Goal: Task Accomplishment & Management: Use online tool/utility

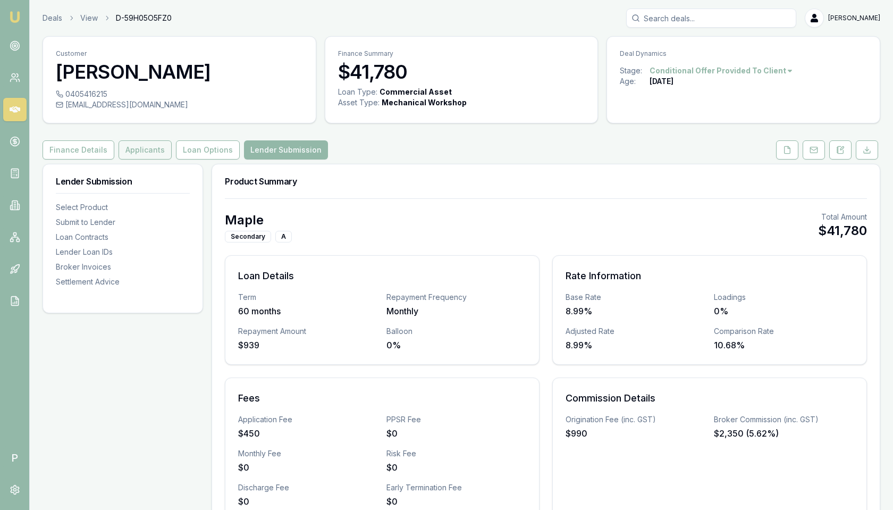
click at [141, 156] on button "Applicants" at bounding box center [145, 149] width 53 height 19
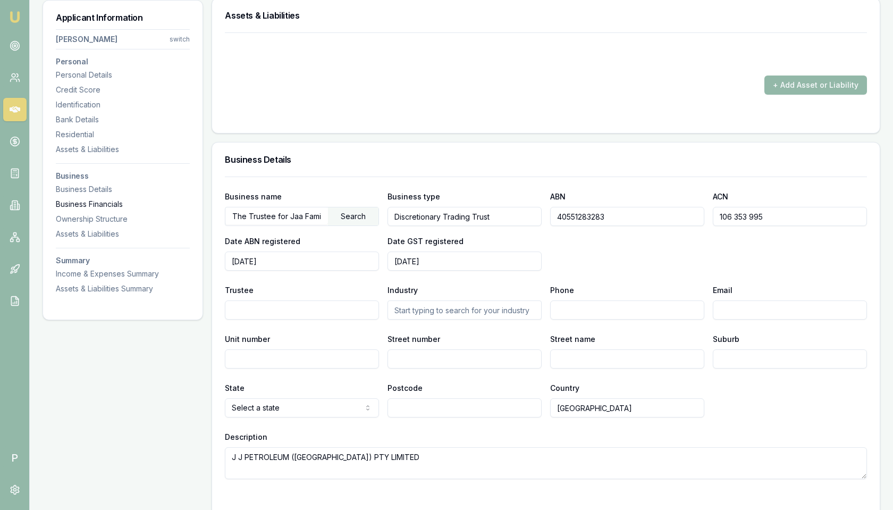
scroll to position [1289, 0]
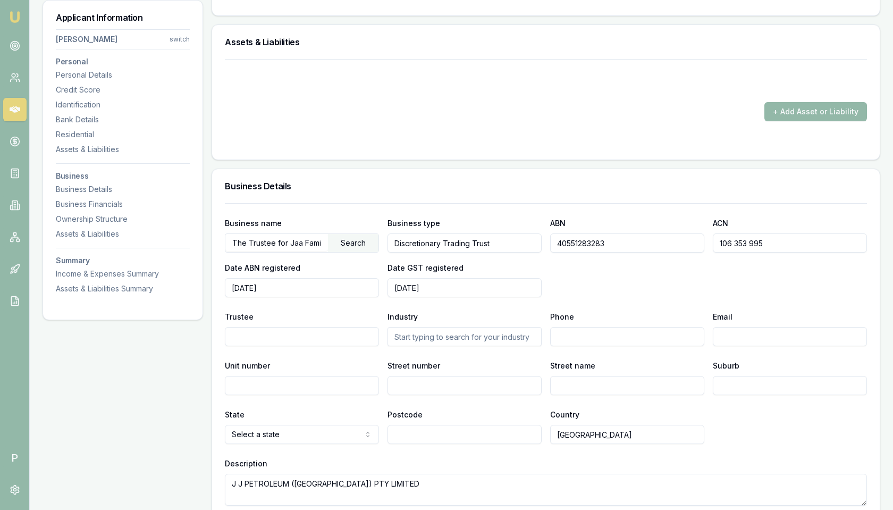
click at [737, 105] on div "+ Add Asset or Liability" at bounding box center [546, 111] width 642 height 19
click at [205, 105] on div "Applicant Information Eveline Jabarian switch Personal Personal Details Credit …" at bounding box center [462, 108] width 838 height 2467
click at [781, 78] on div at bounding box center [546, 80] width 642 height 17
click at [745, 102] on div "+ Add Asset or Liability" at bounding box center [546, 111] width 642 height 19
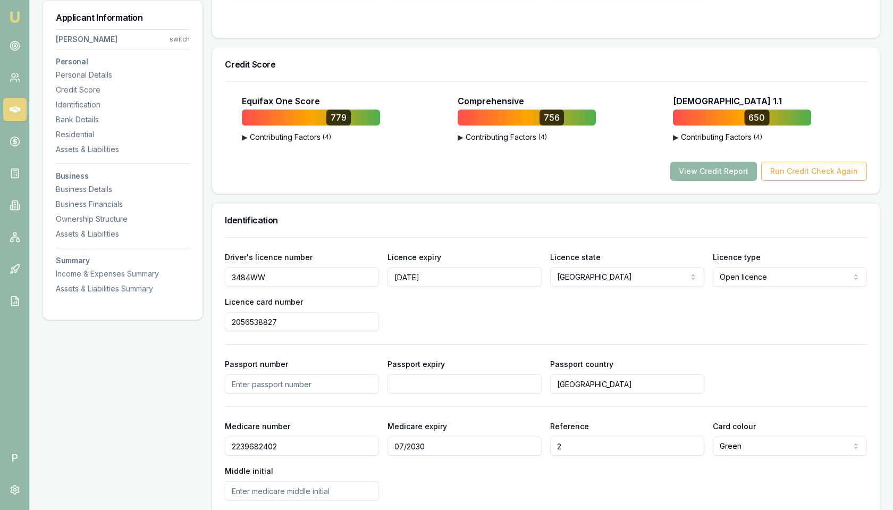
scroll to position [0, 0]
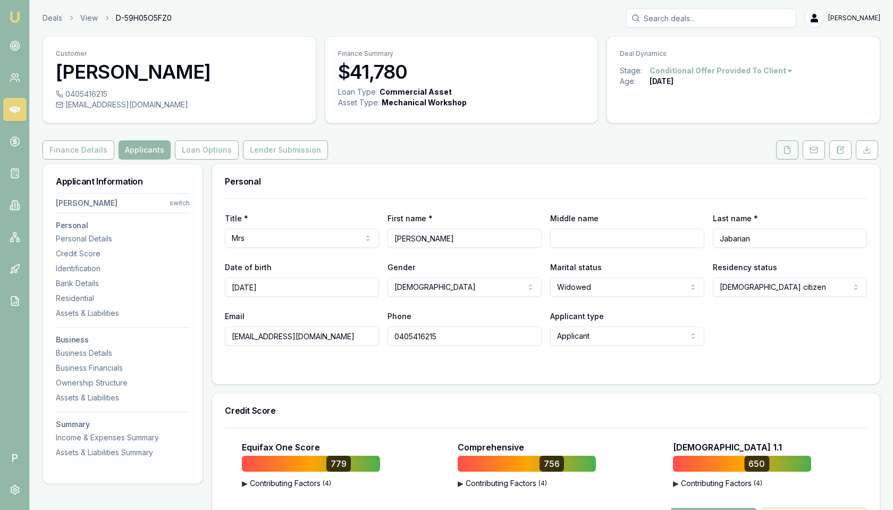
click at [783, 155] on button at bounding box center [787, 149] width 22 height 19
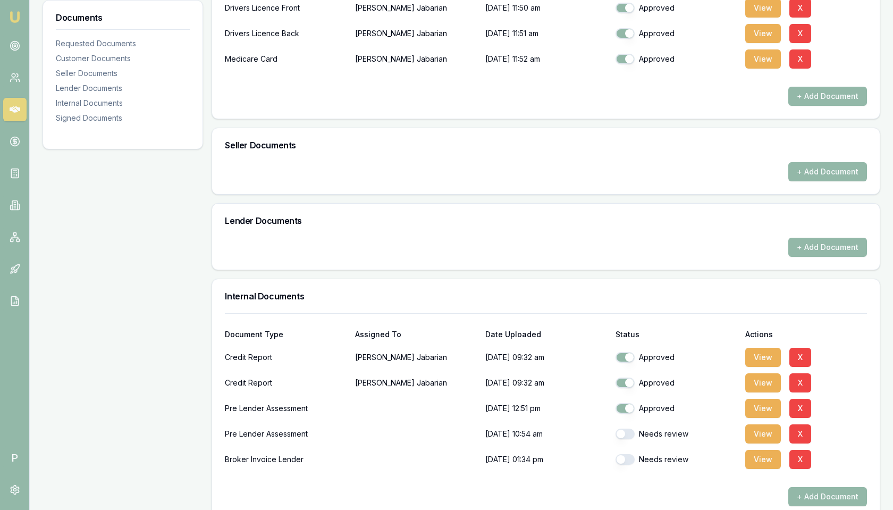
scroll to position [489, 0]
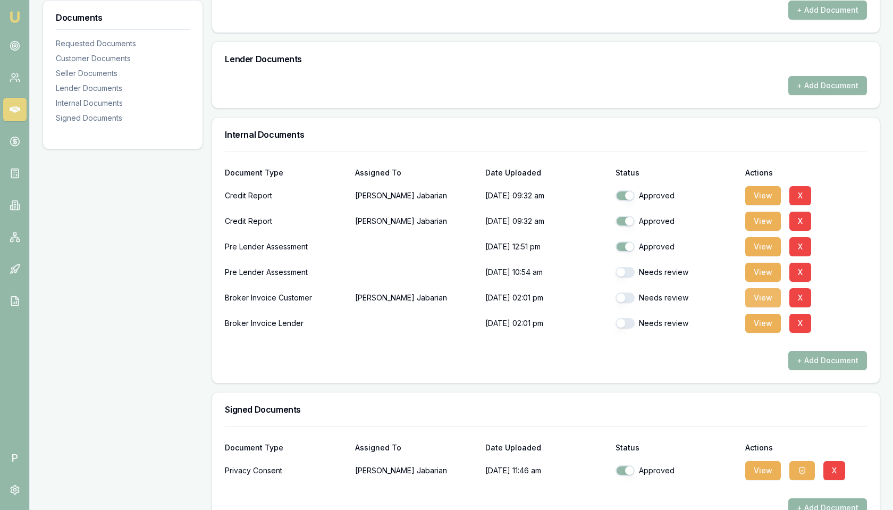
click at [764, 295] on button "View" at bounding box center [763, 297] width 36 height 19
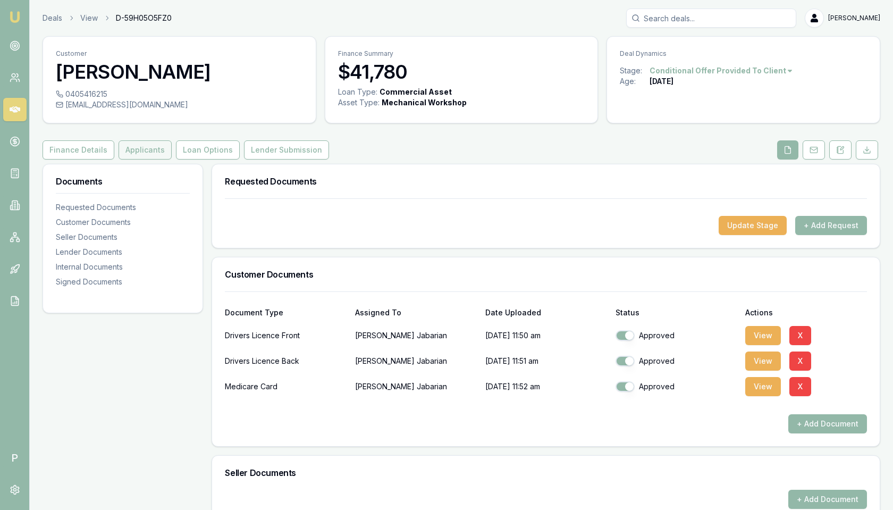
click at [130, 155] on button "Applicants" at bounding box center [145, 149] width 53 height 19
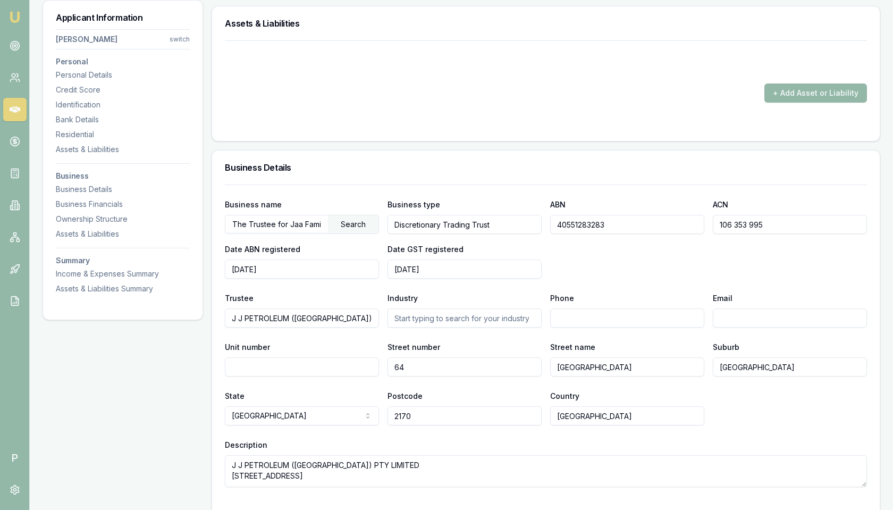
scroll to position [1401, 0]
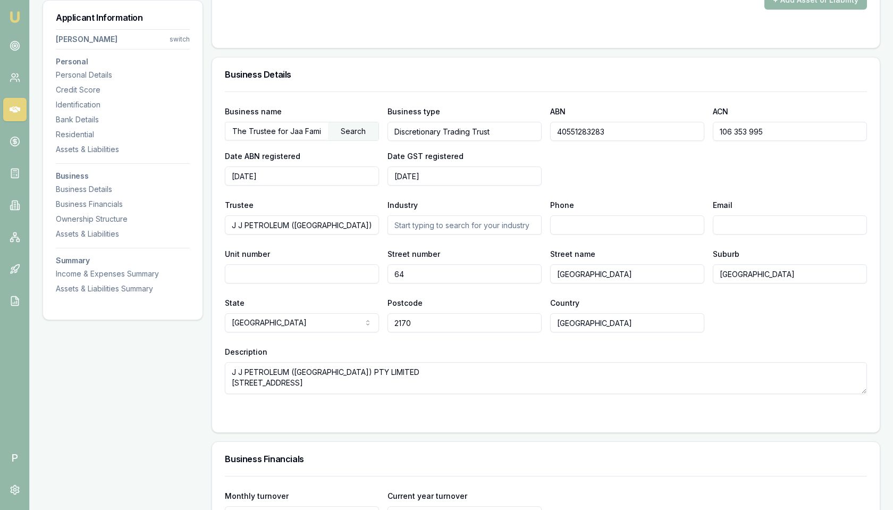
click at [310, 129] on input "The Trustee for Jaa Family Trust" at bounding box center [276, 130] width 103 height 17
click at [305, 224] on input "J J PETROLEUM (LIVERPOOL) PTY LIMITED" at bounding box center [302, 224] width 154 height 19
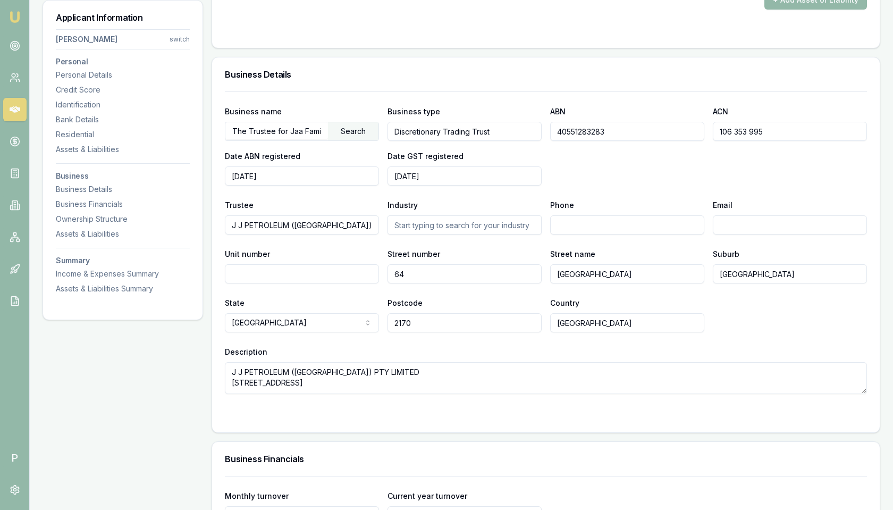
click at [305, 224] on input "J J PETROLEUM (LIVERPOOL) PTY LIMITED" at bounding box center [302, 224] width 154 height 19
click at [580, 123] on input "40551283283" at bounding box center [627, 131] width 154 height 19
click at [721, 136] on input "106 353 995" at bounding box center [790, 131] width 154 height 19
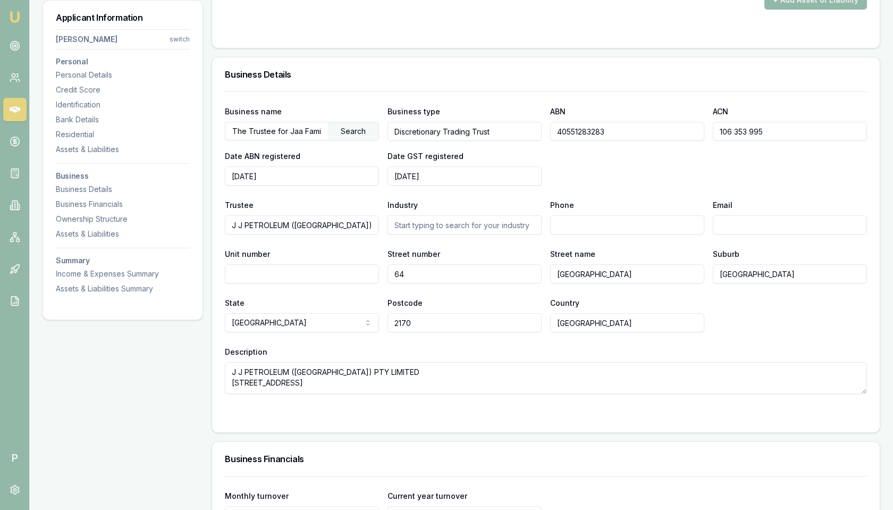
click at [721, 136] on input "106 353 995" at bounding box center [790, 131] width 154 height 19
click at [732, 130] on input "106 353 995" at bounding box center [790, 131] width 154 height 19
click at [685, 93] on div "Business name The Trustee for Jaa Family Trust Search Business type Discretiona…" at bounding box center [546, 242] width 642 height 302
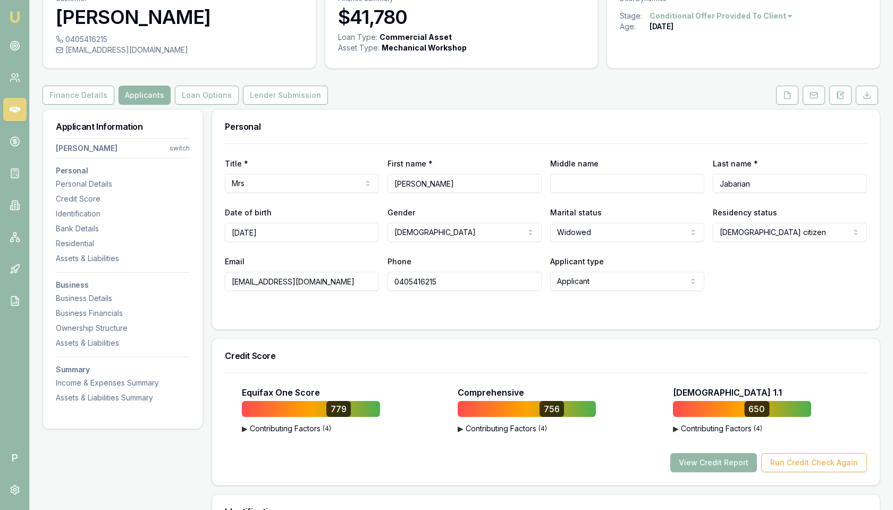
scroll to position [0, 0]
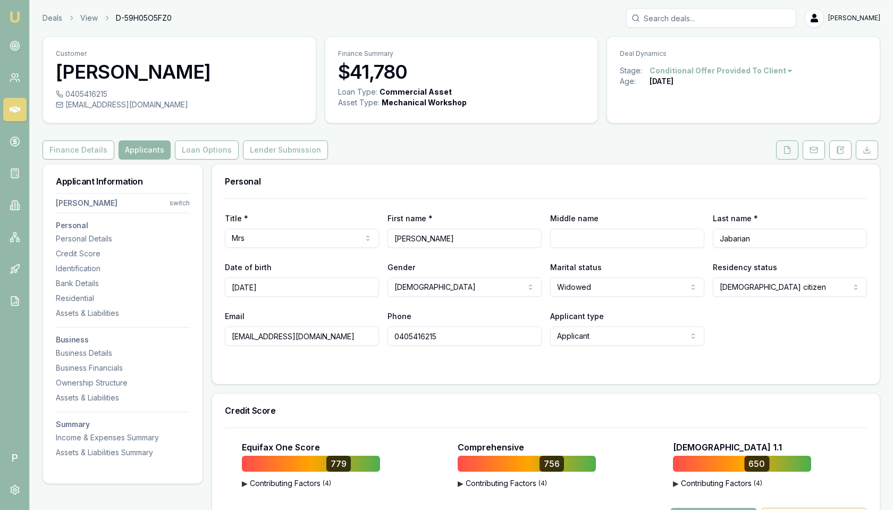
click at [788, 155] on button at bounding box center [787, 149] width 22 height 19
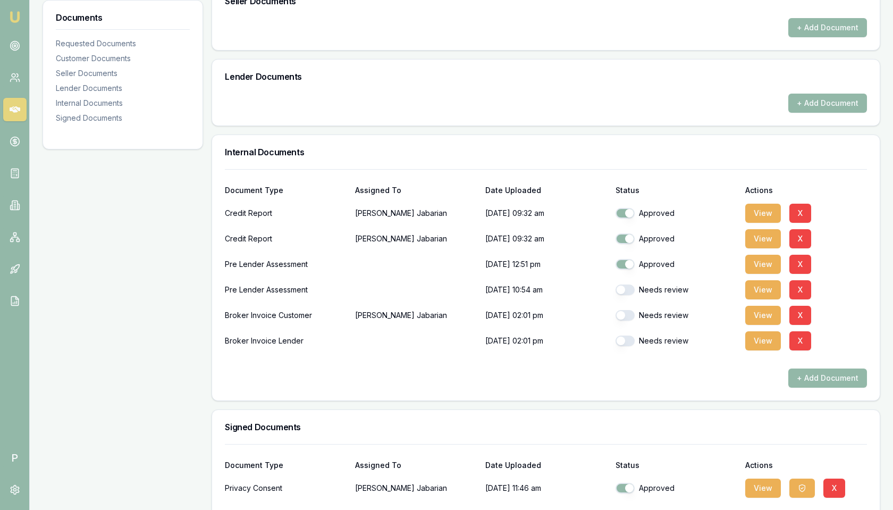
scroll to position [514, 0]
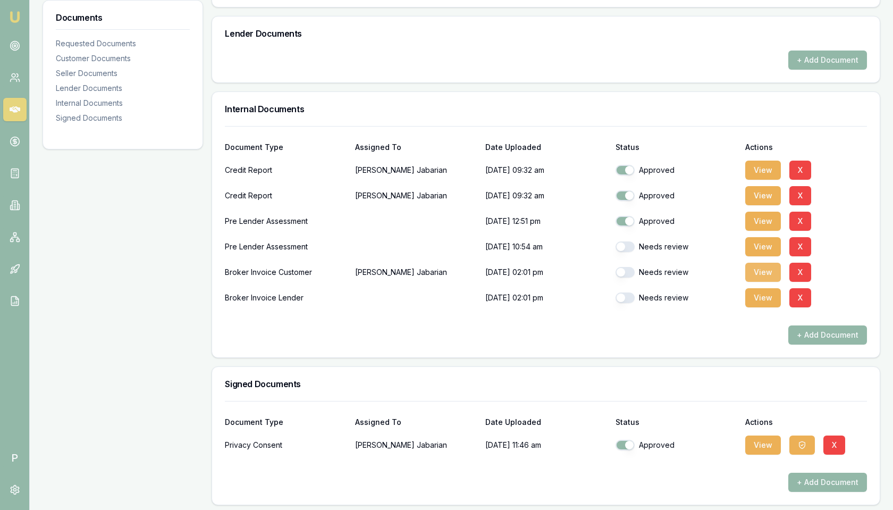
click at [756, 268] on button "View" at bounding box center [763, 272] width 36 height 19
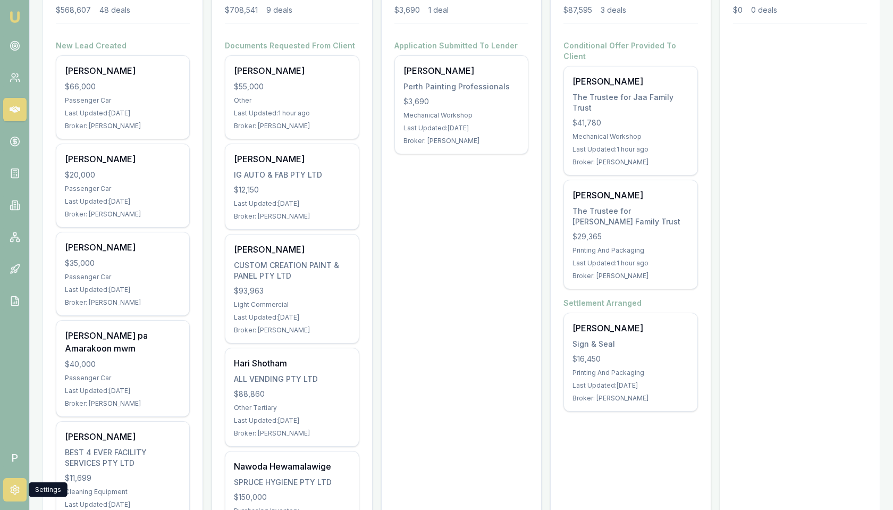
click at [12, 491] on icon at bounding box center [15, 489] width 11 height 11
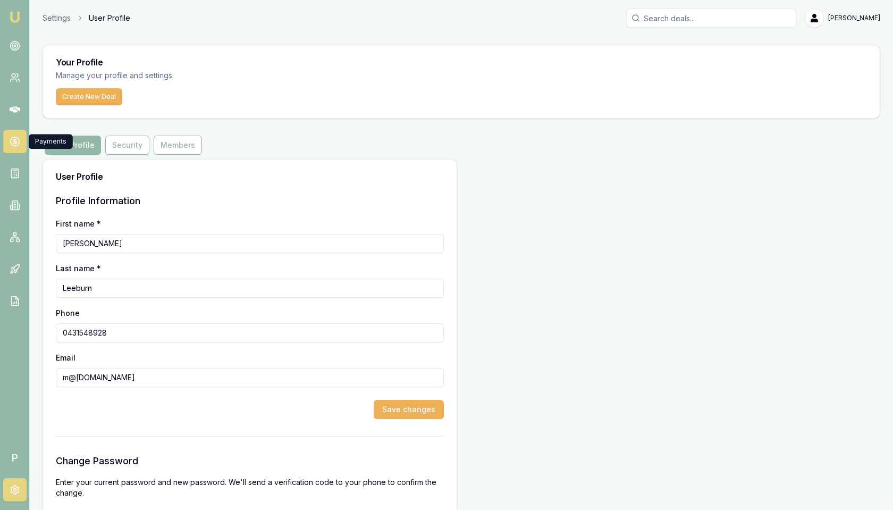
click at [11, 132] on link at bounding box center [14, 141] width 23 height 23
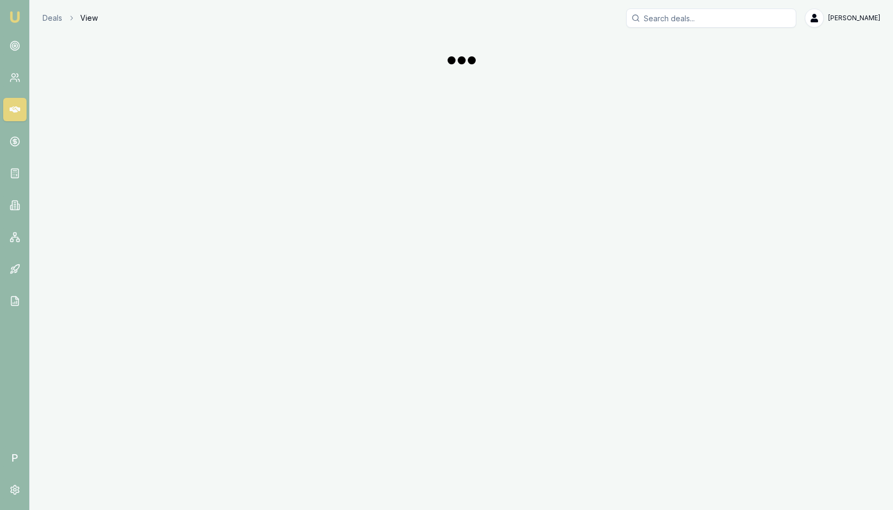
scroll to position [514, 0]
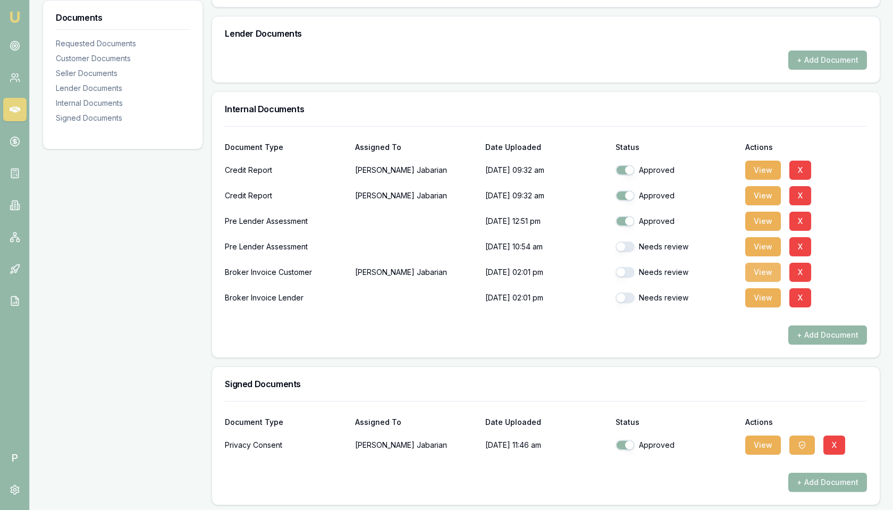
click at [760, 265] on button "View" at bounding box center [763, 272] width 36 height 19
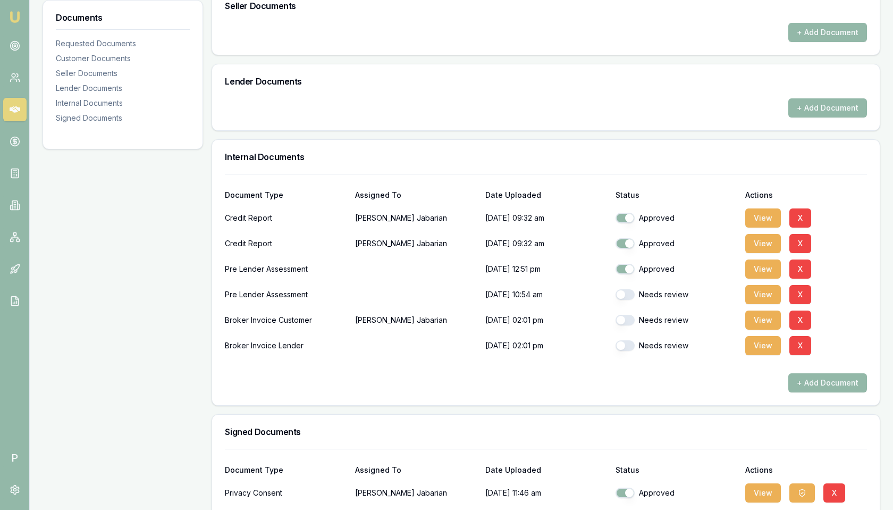
scroll to position [514, 0]
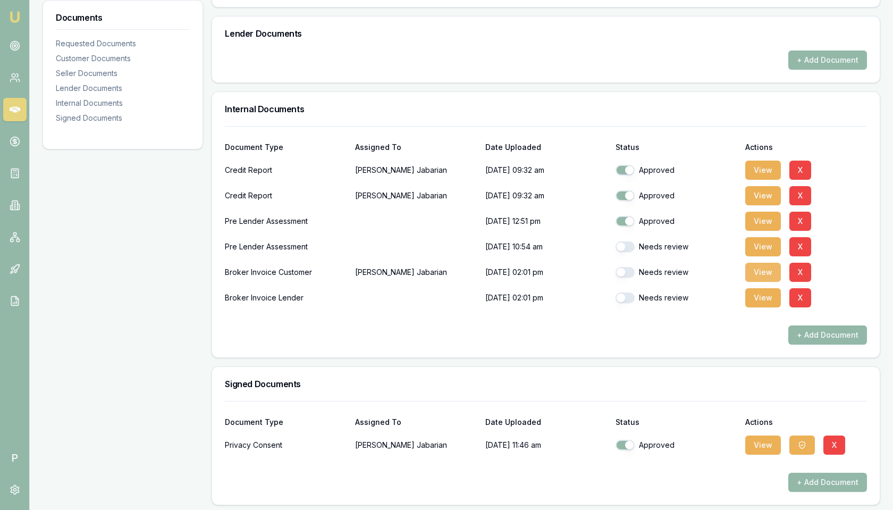
click at [756, 271] on button "View" at bounding box center [763, 272] width 36 height 19
click at [13, 108] on icon at bounding box center [15, 109] width 11 height 11
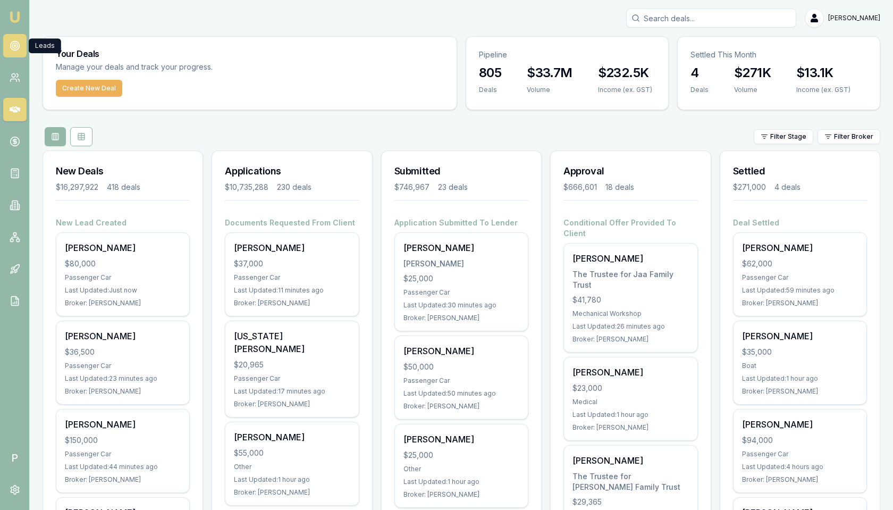
click at [12, 46] on circle at bounding box center [14, 45] width 5 height 5
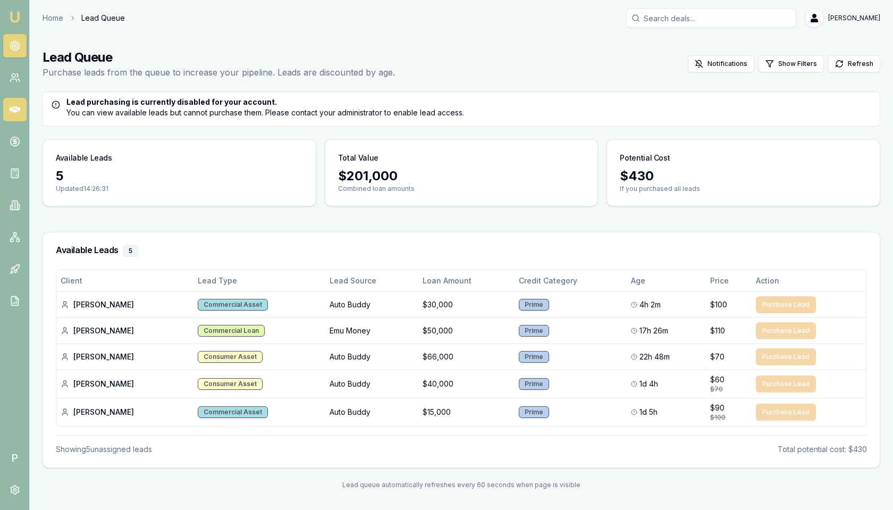
click at [12, 110] on icon at bounding box center [15, 109] width 11 height 6
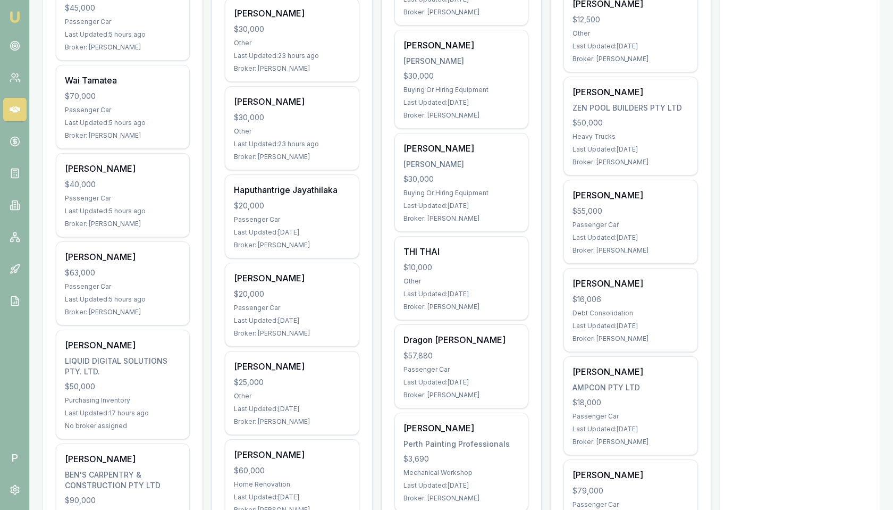
scroll to position [1129, 0]
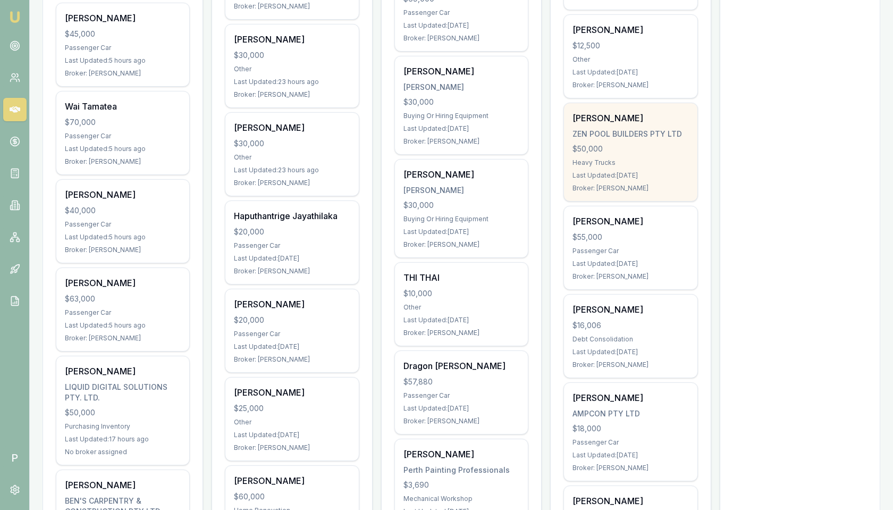
click at [637, 129] on div "ZEN POOL BUILDERS PTY LTD" at bounding box center [630, 134] width 116 height 11
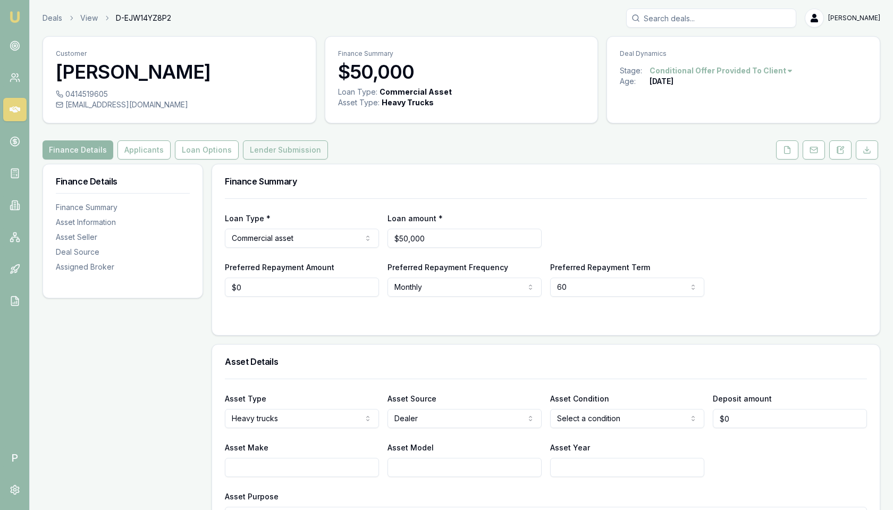
click at [267, 144] on button "Lender Submission" at bounding box center [285, 149] width 85 height 19
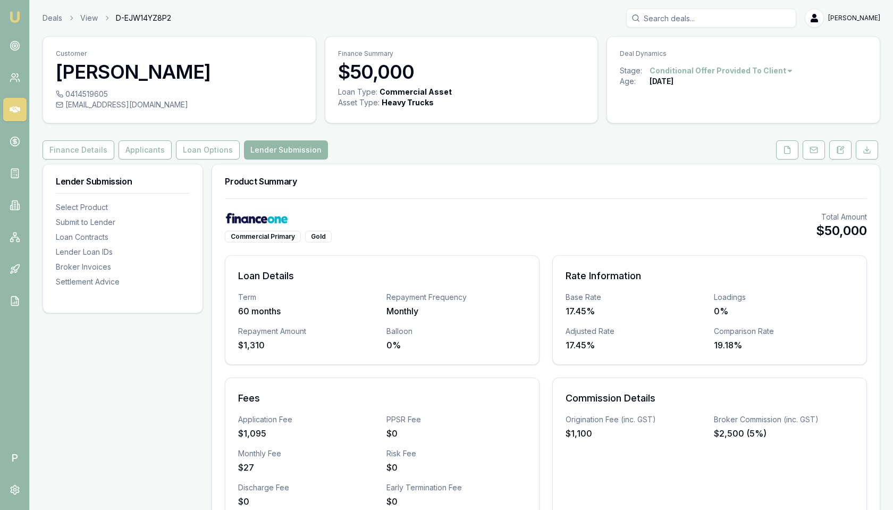
click at [16, 109] on icon at bounding box center [15, 109] width 11 height 11
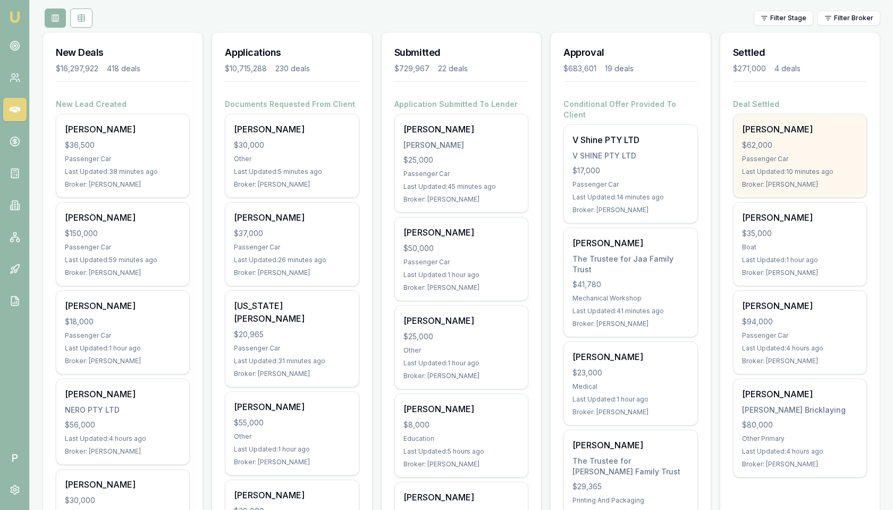
scroll to position [120, 0]
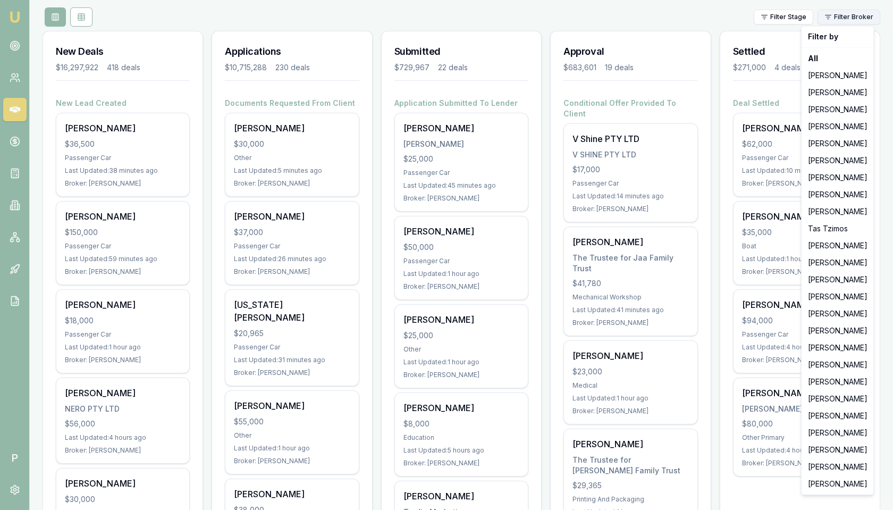
click at [853, 15] on html "Emu Broker P [PERSON_NAME] Toggle Menu Your Deals Manage your deals and track y…" at bounding box center [446, 135] width 893 height 510
click at [16, 234] on html "Emu Broker P Matt Leeburn Toggle Menu Your Deals Manage your deals and track yo…" at bounding box center [446, 135] width 893 height 510
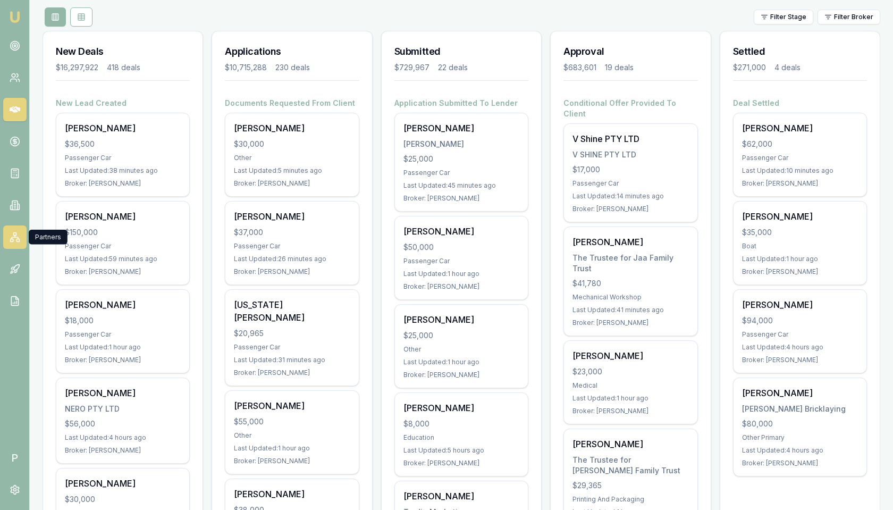
click at [15, 236] on icon at bounding box center [15, 237] width 11 height 11
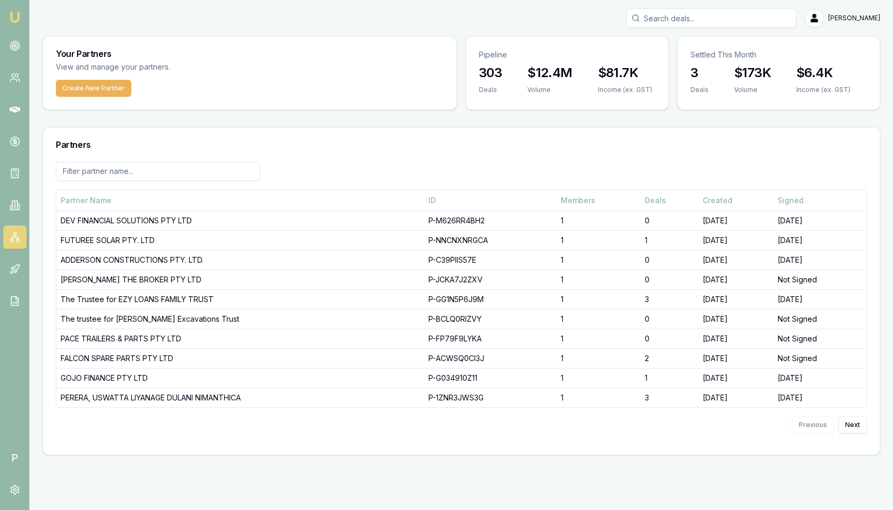
click at [190, 166] on input at bounding box center [158, 171] width 204 height 19
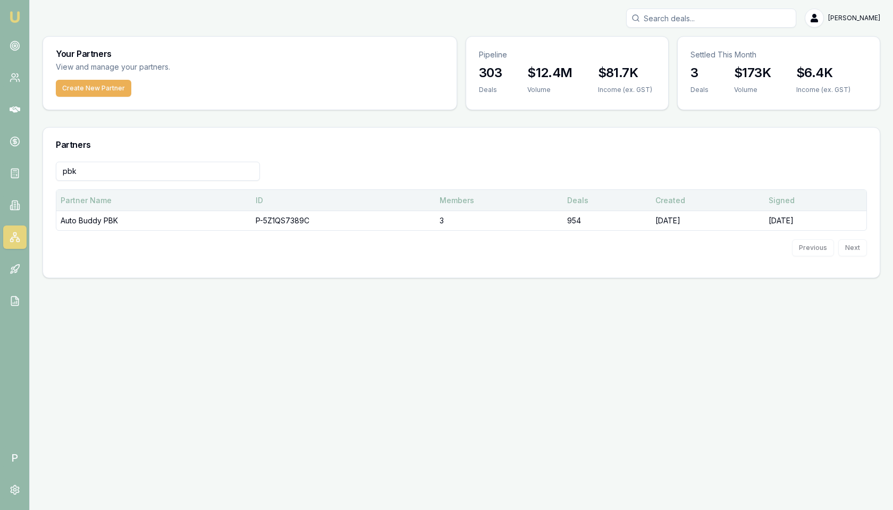
type input "pbk"
click at [147, 209] on th "Partner Name" at bounding box center [153, 200] width 195 height 21
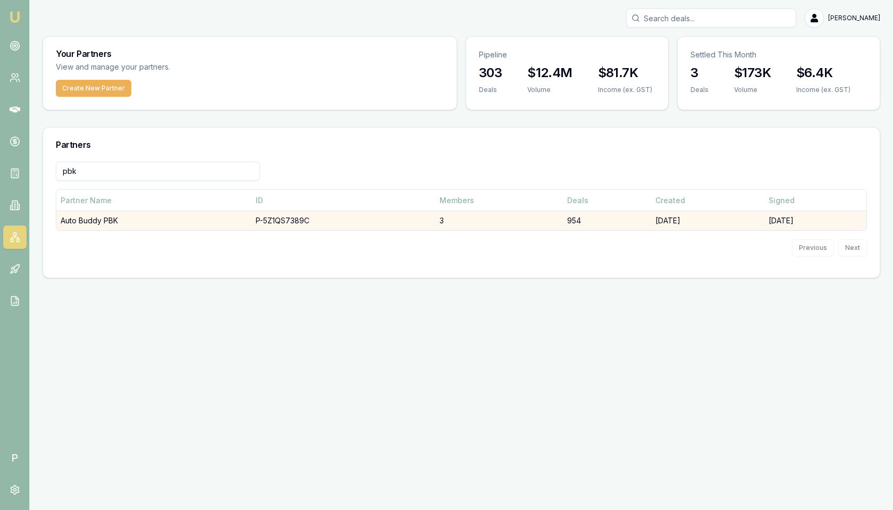
click at [144, 218] on td "Auto Buddy PBK" at bounding box center [153, 221] width 195 height 20
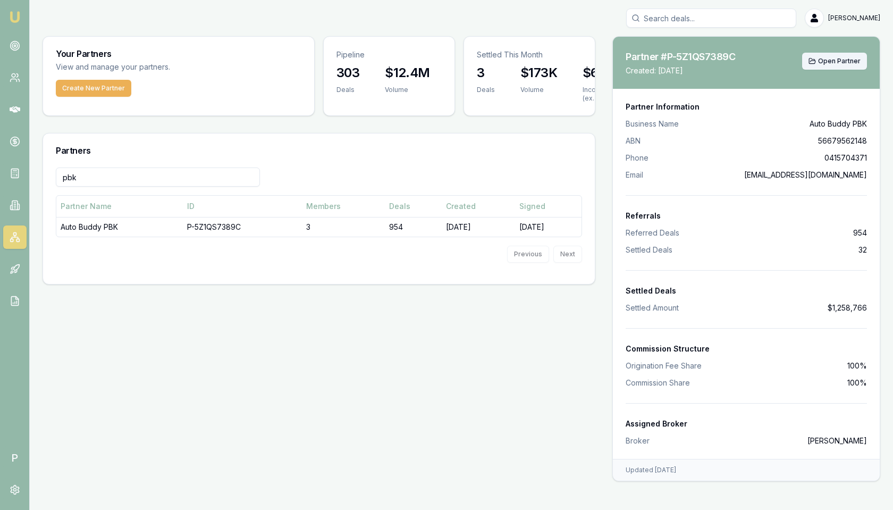
click at [838, 63] on span "Open Partner" at bounding box center [839, 61] width 43 height 9
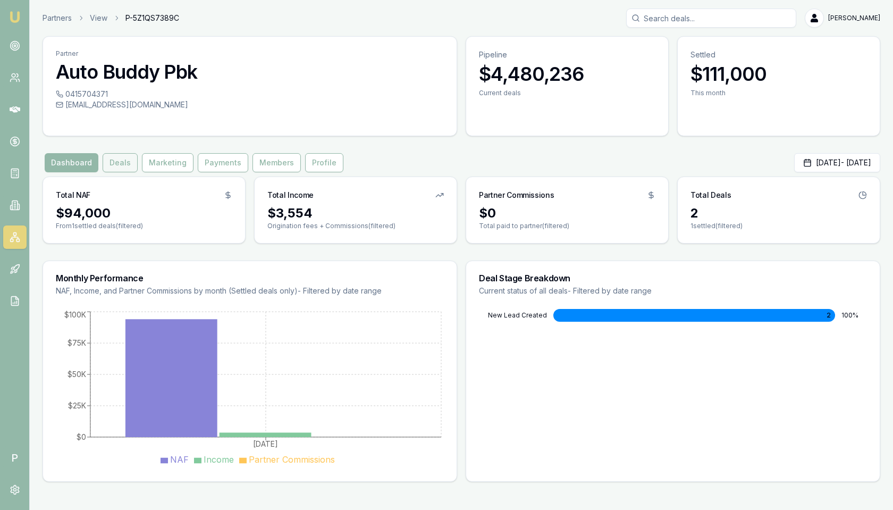
click at [122, 163] on button "Deals" at bounding box center [120, 162] width 35 height 19
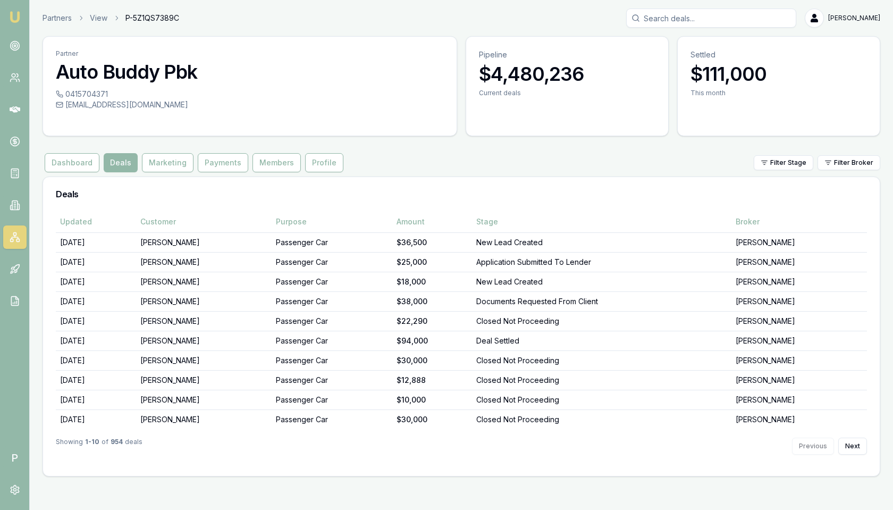
click at [783, 173] on div "Partner Auto Buddy Pbk 0415704371 [EMAIL_ADDRESS][DOMAIN_NAME] Pipeline $4,480,…" at bounding box center [462, 256] width 838 height 440
click at [783, 172] on div "Partner Auto Buddy Pbk 0415704371 [EMAIL_ADDRESS][DOMAIN_NAME] Pipeline $4,480,…" at bounding box center [462, 256] width 838 height 440
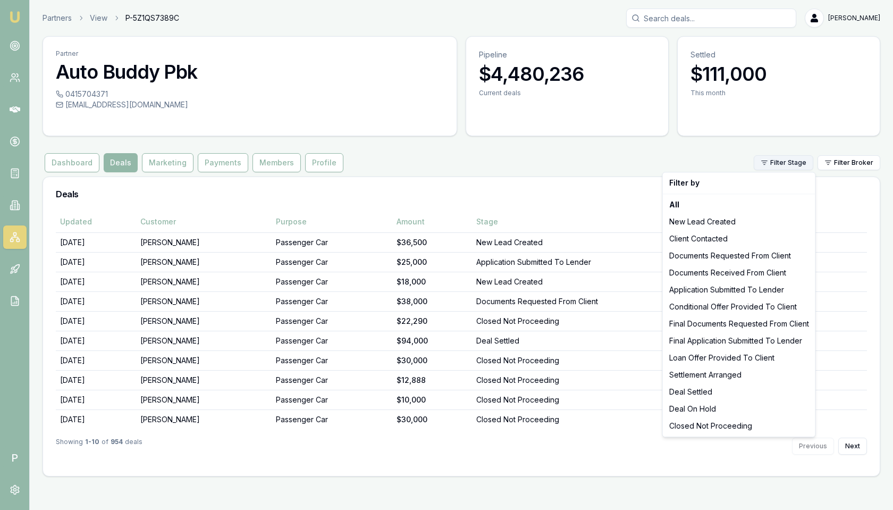
click at [784, 163] on html "Emu Broker P Partners View P-5Z1QS7389C [PERSON_NAME] Toggle Menu Partner Auto …" at bounding box center [446, 255] width 893 height 510
click at [699, 389] on div "Deal Settled" at bounding box center [739, 391] width 148 height 17
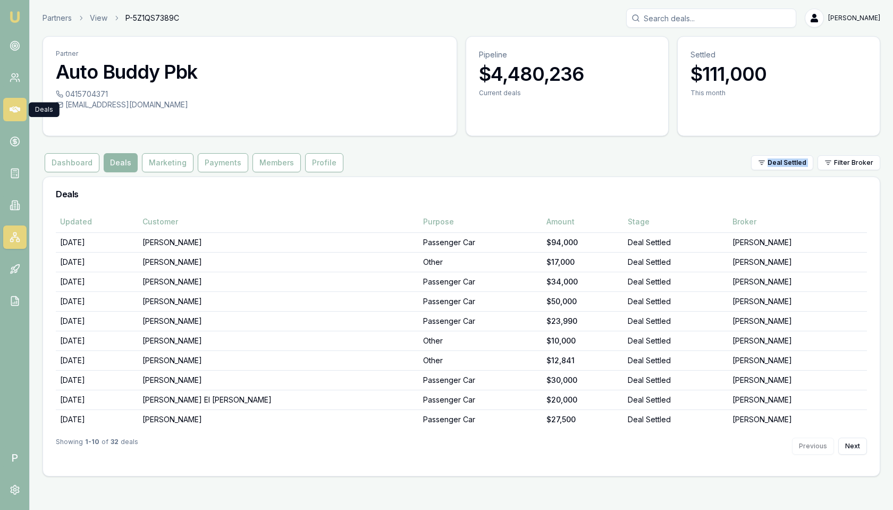
click at [19, 112] on icon at bounding box center [15, 109] width 11 height 11
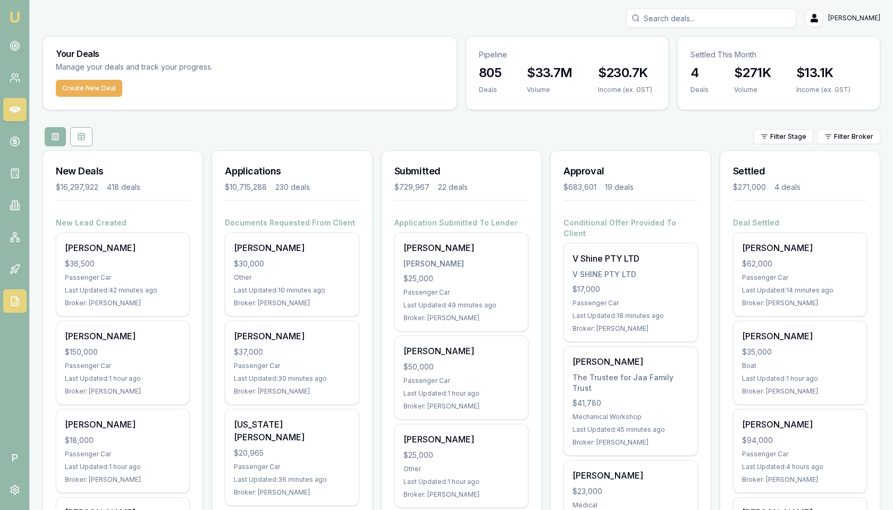
click at [12, 302] on icon at bounding box center [15, 301] width 11 height 11
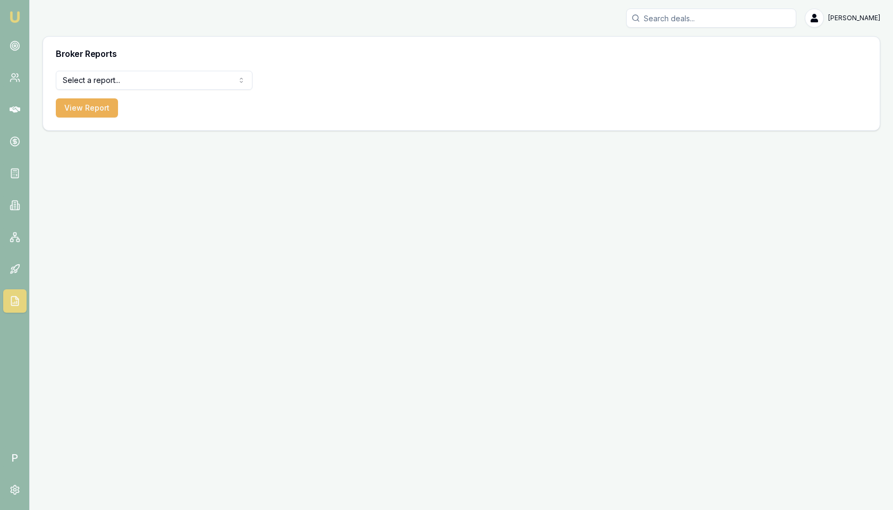
click at [153, 77] on html "Emu Broker P Matt Leeburn Toggle Menu Broker Reports Select a report... All Dea…" at bounding box center [446, 255] width 893 height 510
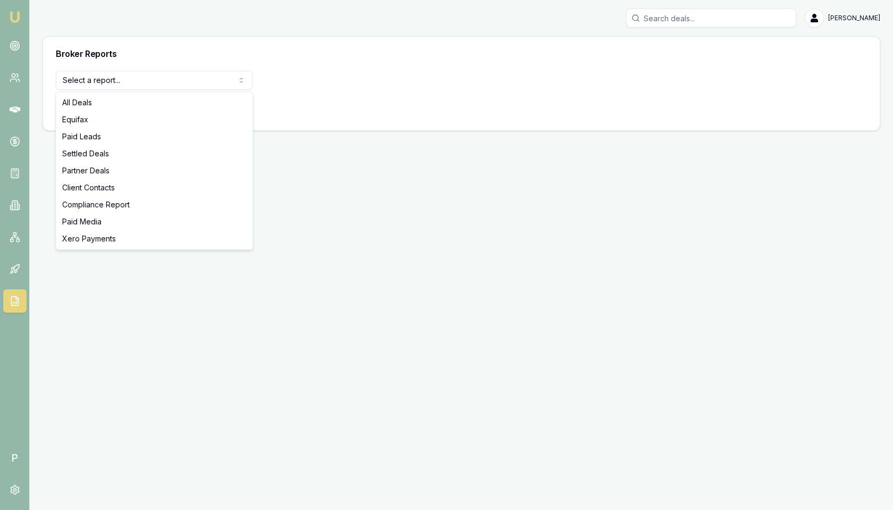
select select "settled-deals"
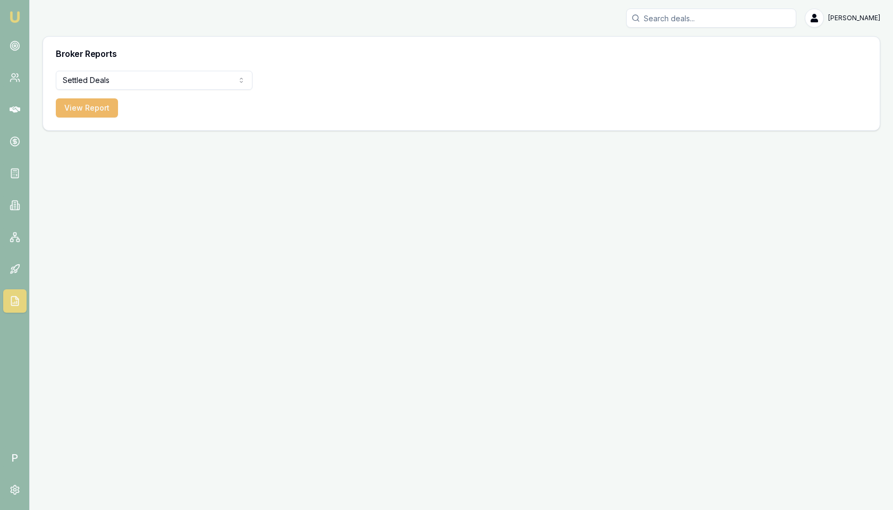
click at [100, 112] on button "View Report" at bounding box center [87, 107] width 62 height 19
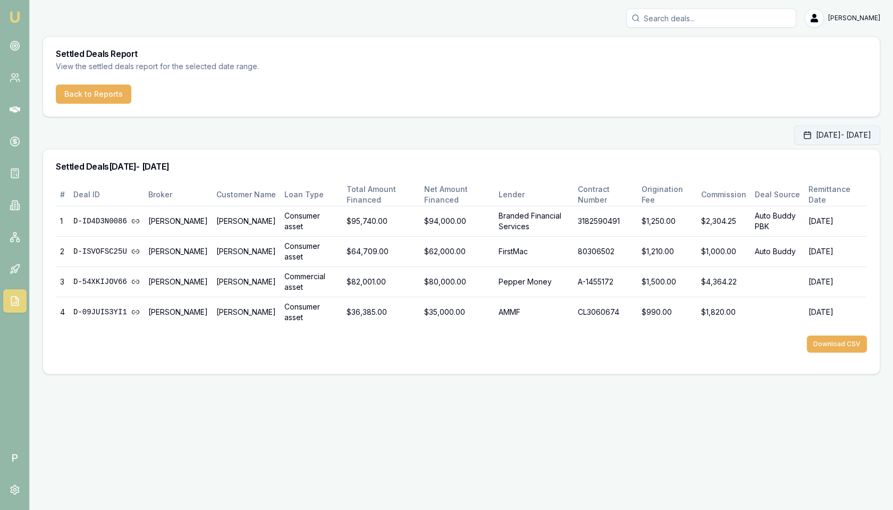
click at [820, 129] on button "Oct 01, 2025 - Oct 31, 2025" at bounding box center [837, 134] width 86 height 19
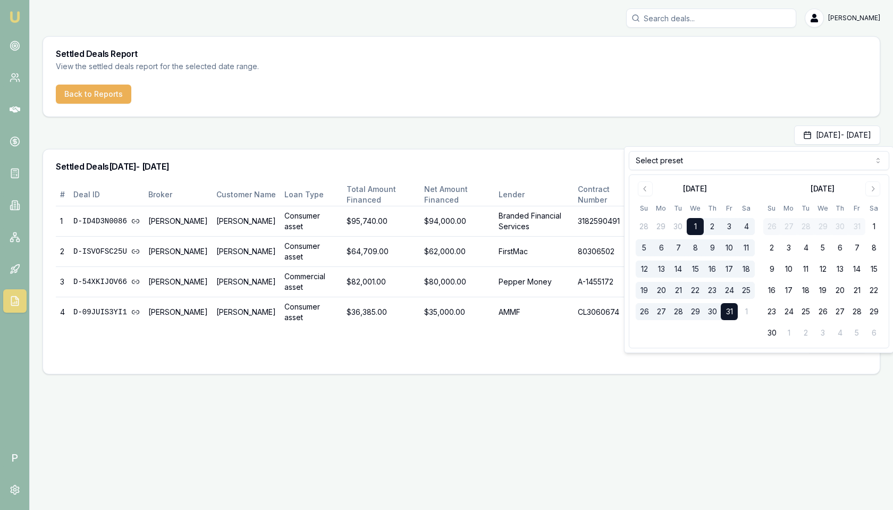
click at [809, 158] on html "Emu Broker P Matt Leeburn Toggle Menu Settled Deals Report View the settled dea…" at bounding box center [446, 255] width 893 height 510
click at [727, 161] on html "Emu Broker P Matt Leeburn Toggle Menu Settled Deals Report View the settled dea…" at bounding box center [446, 255] width 893 height 510
click at [646, 190] on icon "Go to previous month" at bounding box center [645, 188] width 9 height 9
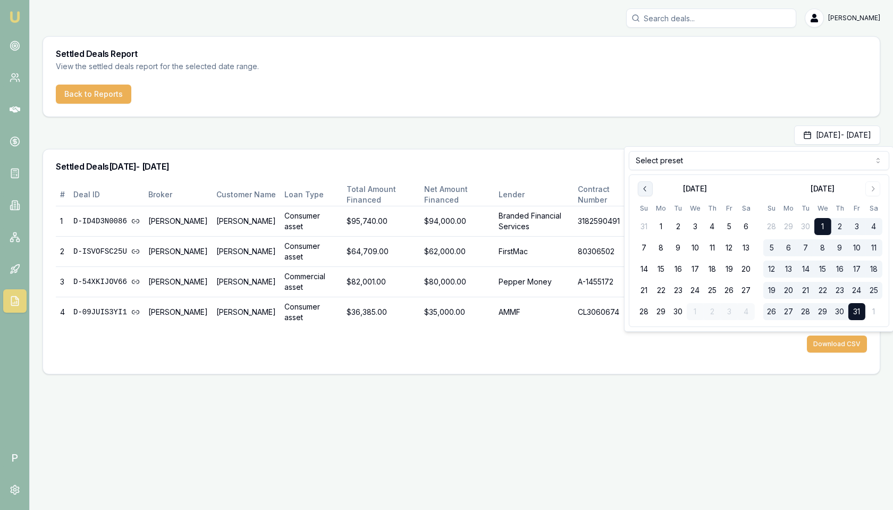
click at [646, 190] on icon "Go to previous month" at bounding box center [645, 188] width 9 height 9
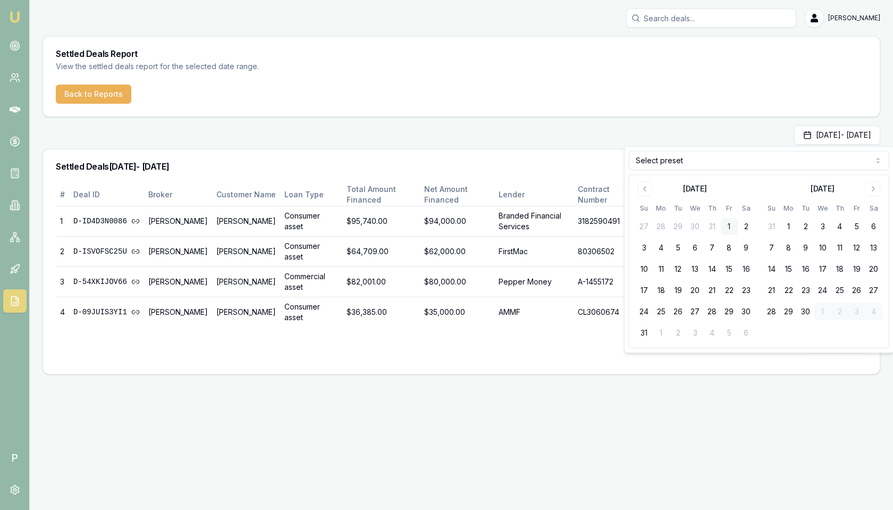
click at [727, 226] on button "1" at bounding box center [729, 226] width 17 height 17
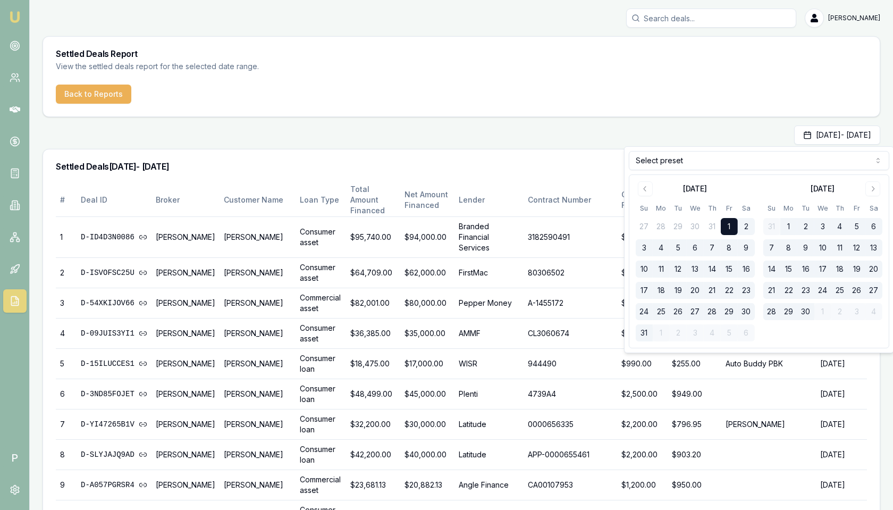
click at [643, 331] on button "31" at bounding box center [644, 332] width 17 height 17
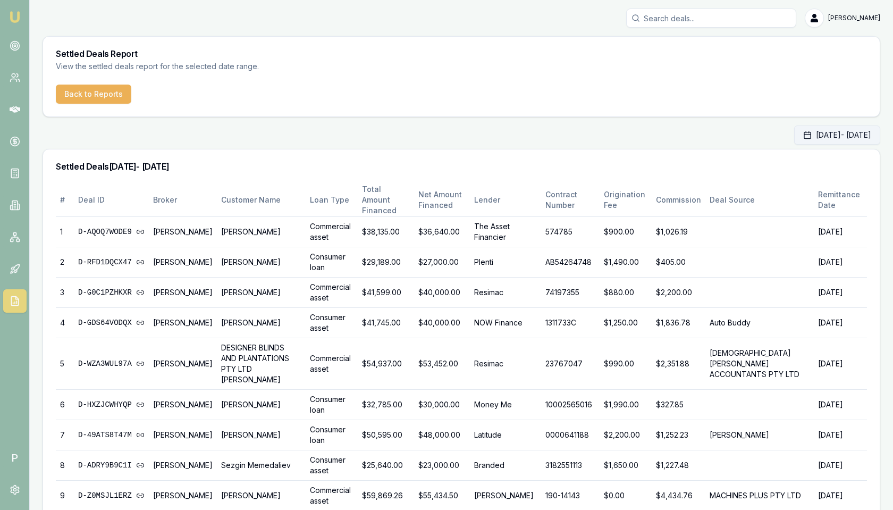
click at [801, 137] on button "Aug 01, 2025 - Aug 31, 2025" at bounding box center [837, 134] width 86 height 19
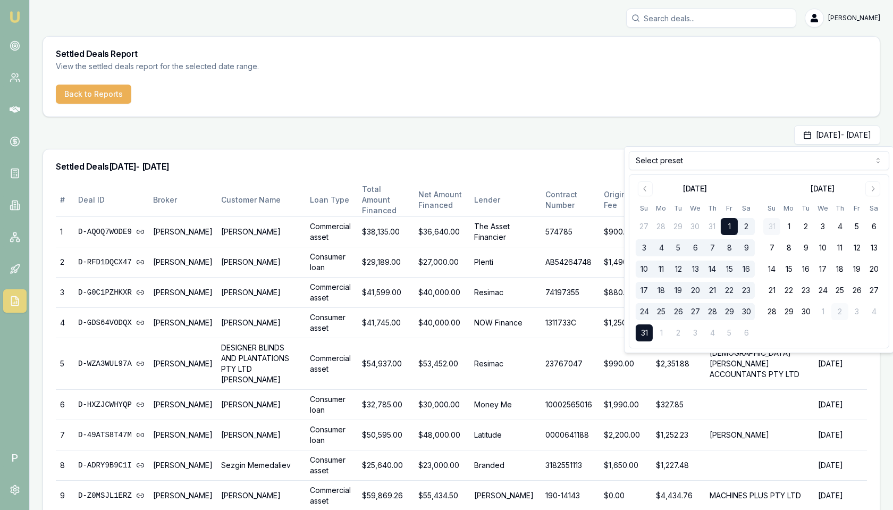
click at [702, 157] on html "Emu Broker P Matt Leeburn Toggle Menu Settled Deals Report View the settled dea…" at bounding box center [446, 255] width 893 height 510
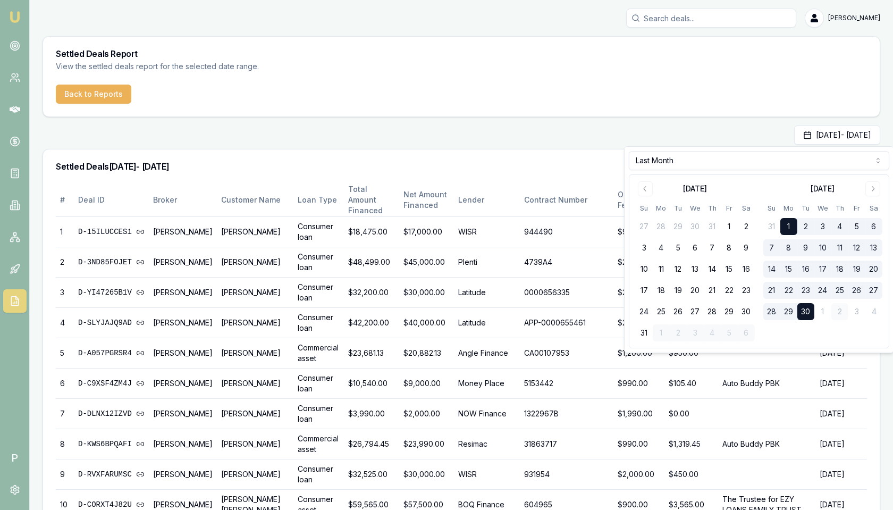
click at [596, 133] on div "Sep 01, 2025 - Sep 30, 2025" at bounding box center [462, 134] width 838 height 19
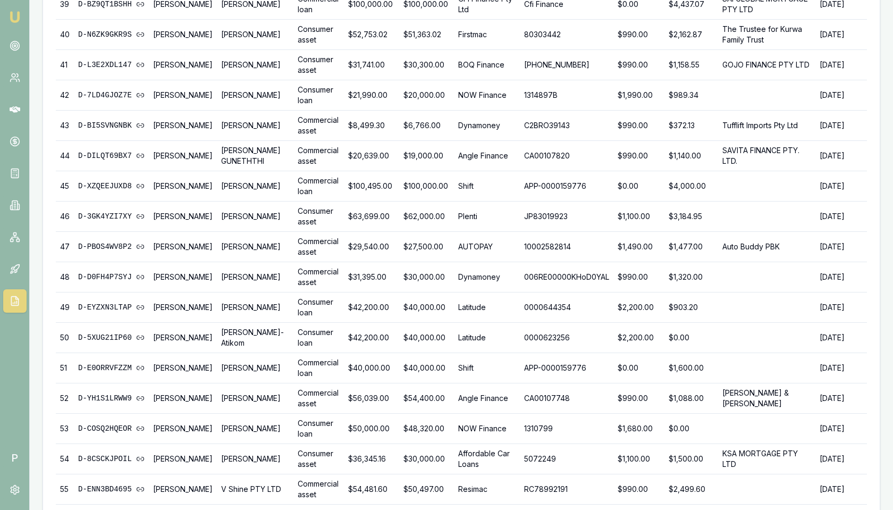
scroll to position [1918, 0]
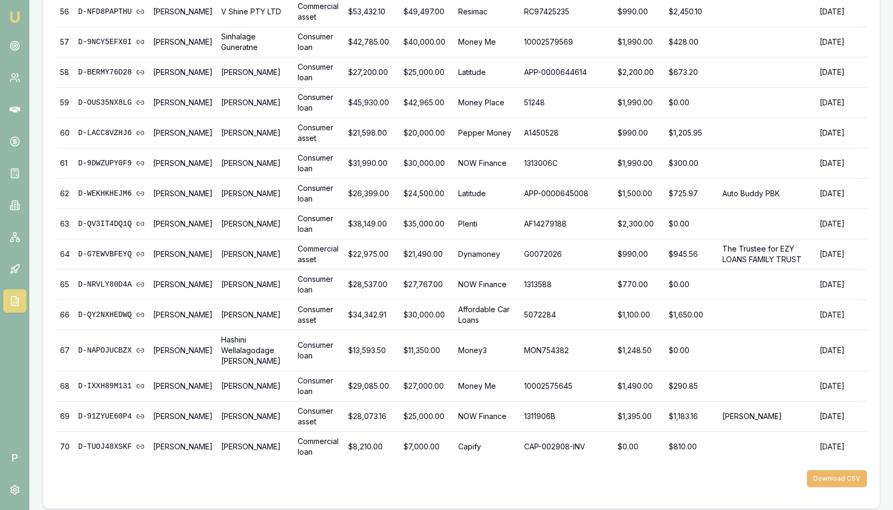
click at [833, 473] on button "Download CSV" at bounding box center [837, 478] width 60 height 17
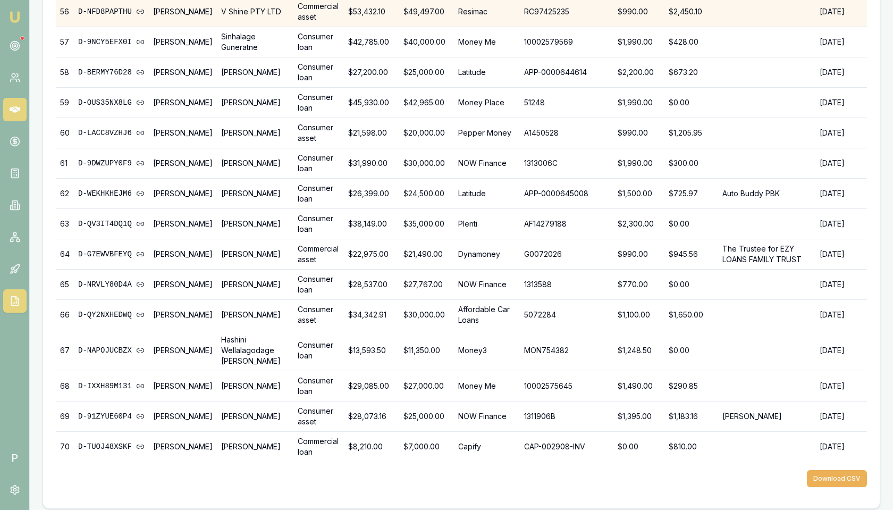
click at [18, 107] on icon at bounding box center [15, 109] width 11 height 6
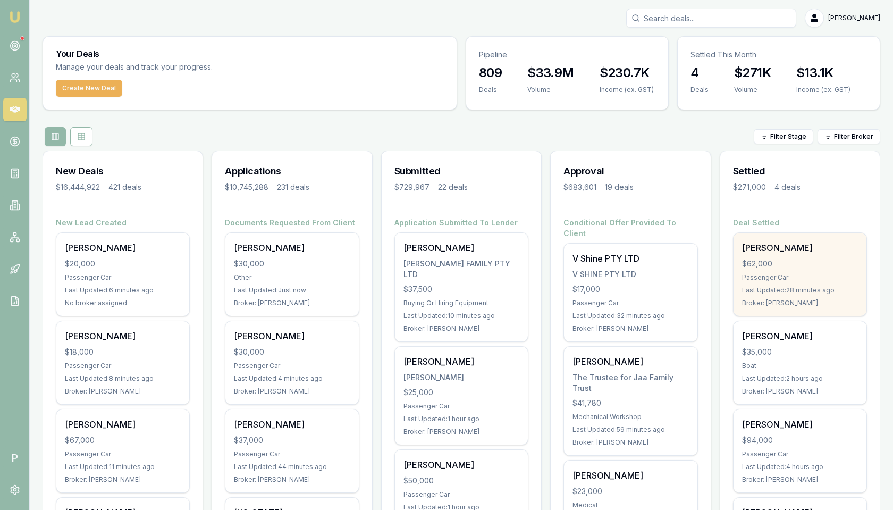
click at [811, 252] on div "[PERSON_NAME]" at bounding box center [800, 247] width 116 height 13
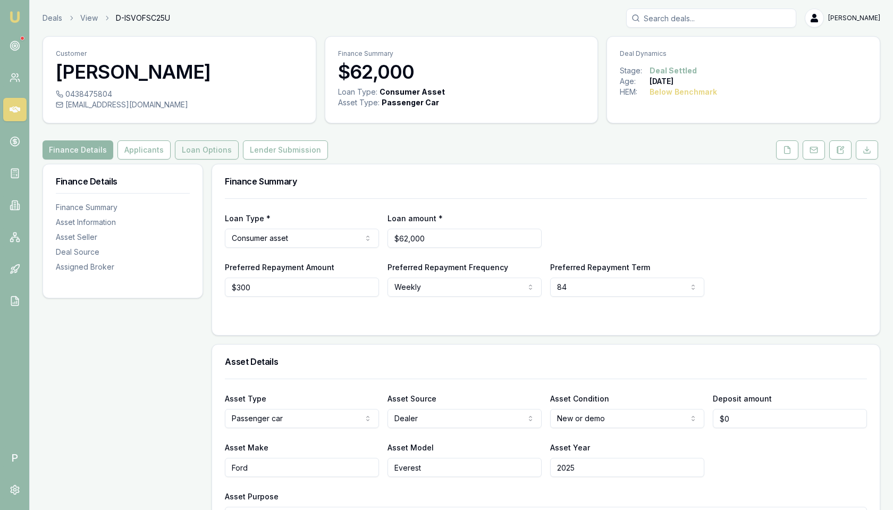
click at [204, 149] on button "Loan Options" at bounding box center [207, 149] width 64 height 19
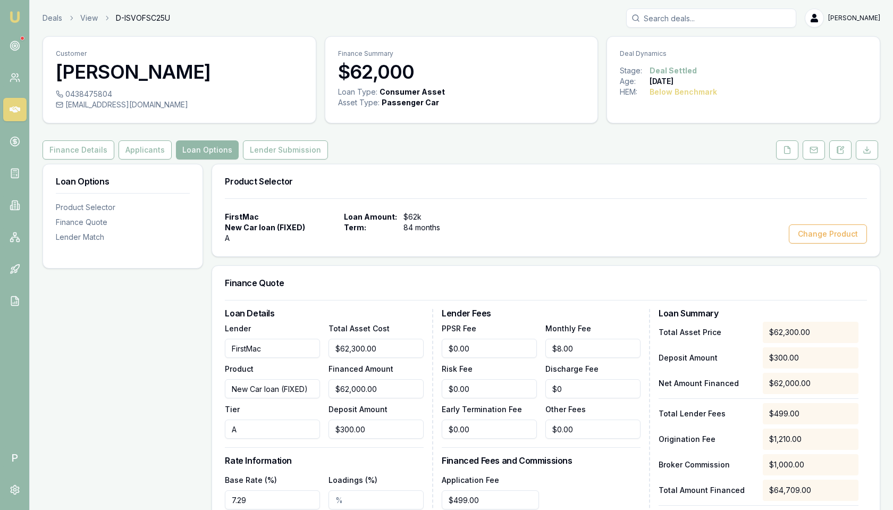
click at [150, 15] on span "D-ISVOFSC25U" at bounding box center [143, 18] width 54 height 11
click at [151, 15] on span "D-ISVOFSC25U" at bounding box center [143, 18] width 54 height 11
click at [150, 16] on span "D-ISVOFSC25U" at bounding box center [143, 18] width 54 height 11
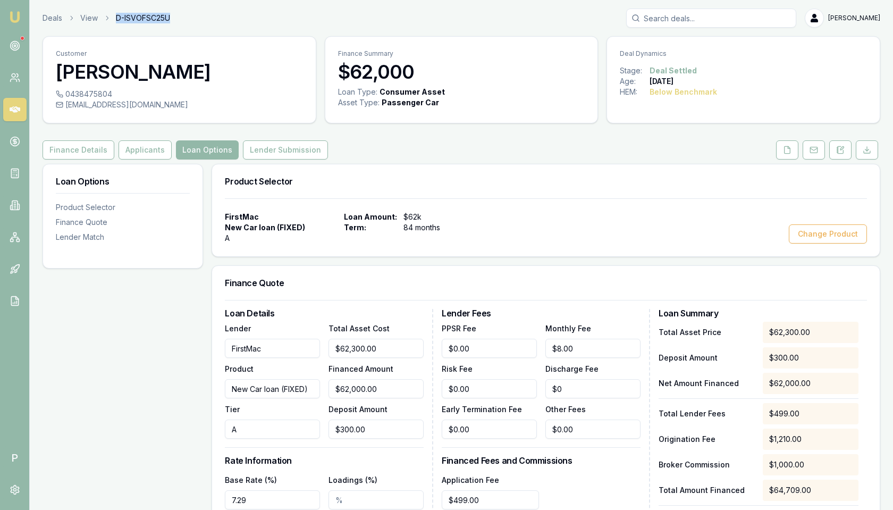
click at [150, 16] on span "D-ISVOFSC25U" at bounding box center [143, 18] width 54 height 11
copy span "D-ISVOFSC25U"
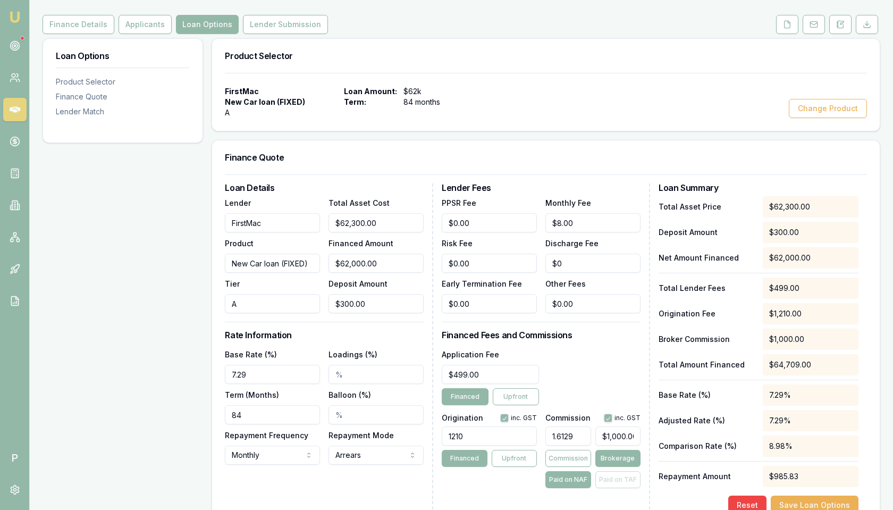
scroll to position [128, 0]
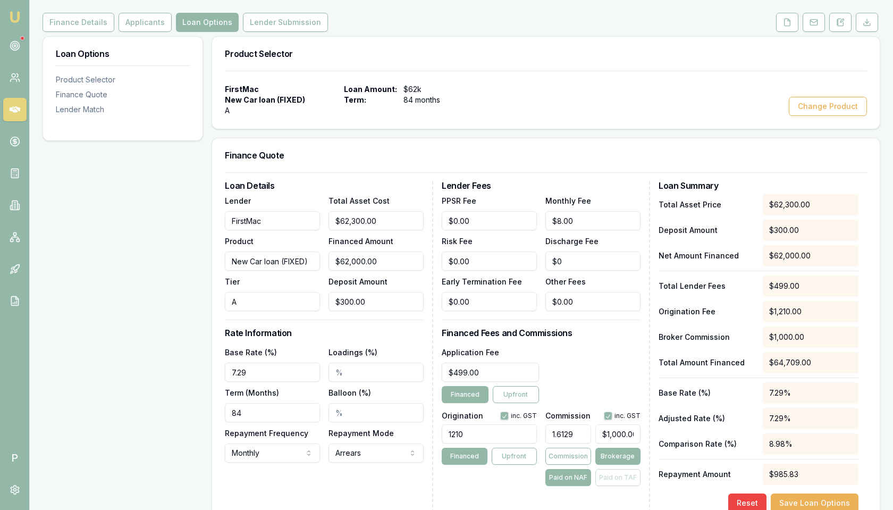
click at [23, 112] on link at bounding box center [14, 109] width 23 height 23
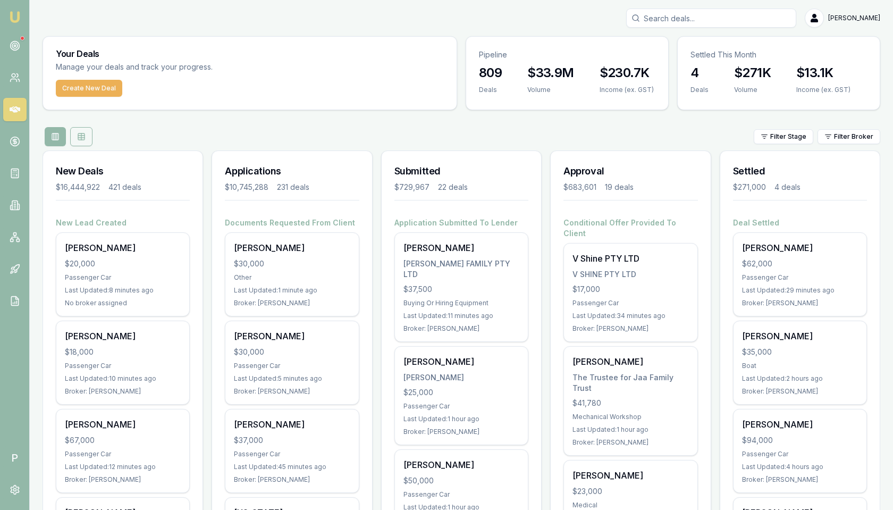
click at [80, 138] on icon at bounding box center [81, 138] width 6 height 0
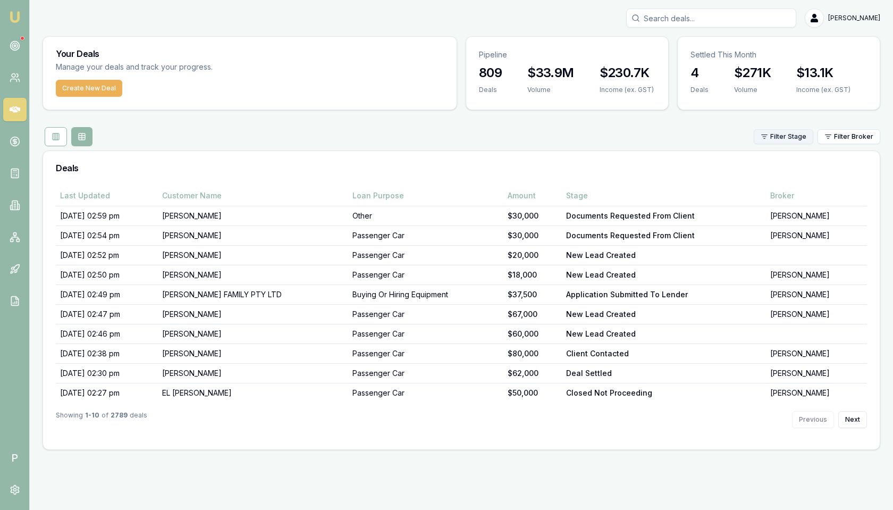
click at [803, 139] on html "Emu Broker P Matt Leeburn Toggle Menu Your Deals Manage your deals and track yo…" at bounding box center [446, 255] width 893 height 510
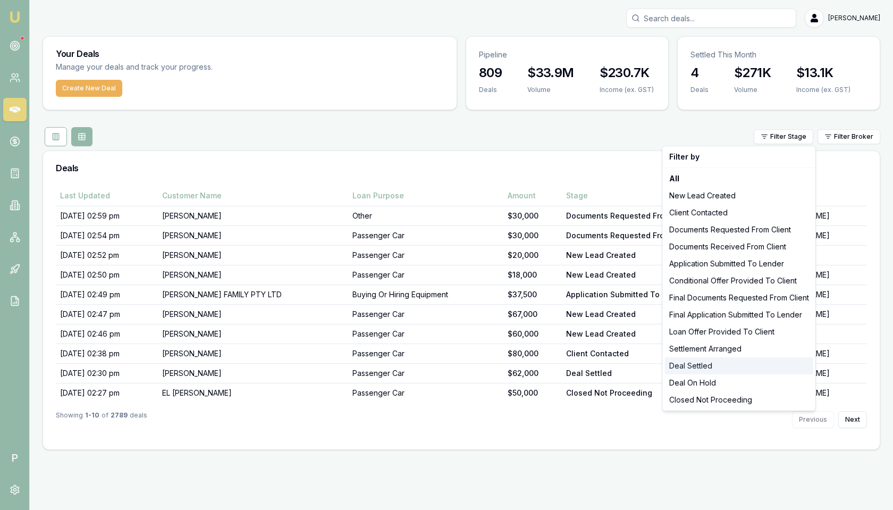
click at [693, 362] on div "Deal Settled" at bounding box center [739, 365] width 148 height 17
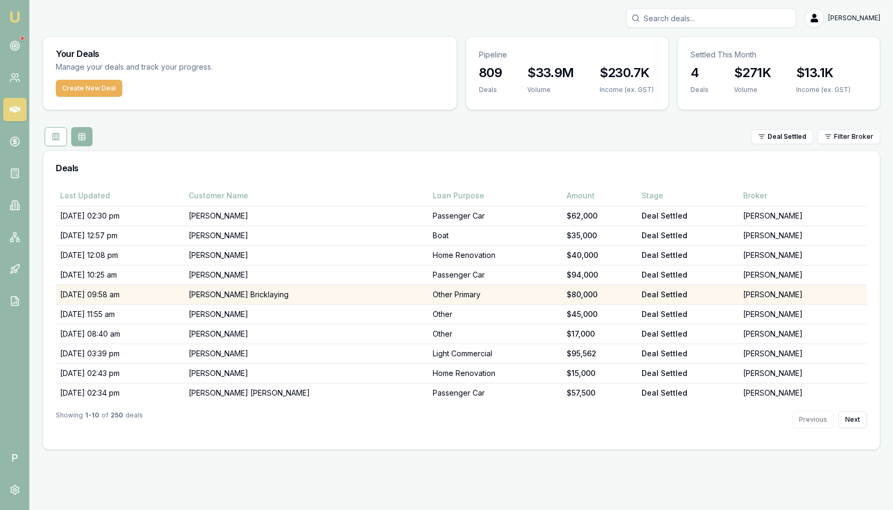
click at [170, 292] on td "02/10/25, 09:58 am" at bounding box center [120, 295] width 129 height 20
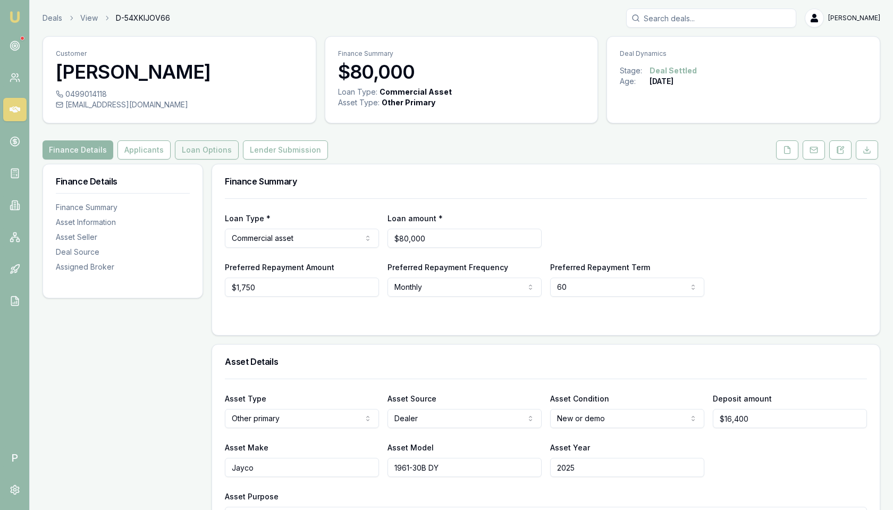
click at [208, 145] on button "Loan Options" at bounding box center [207, 149] width 64 height 19
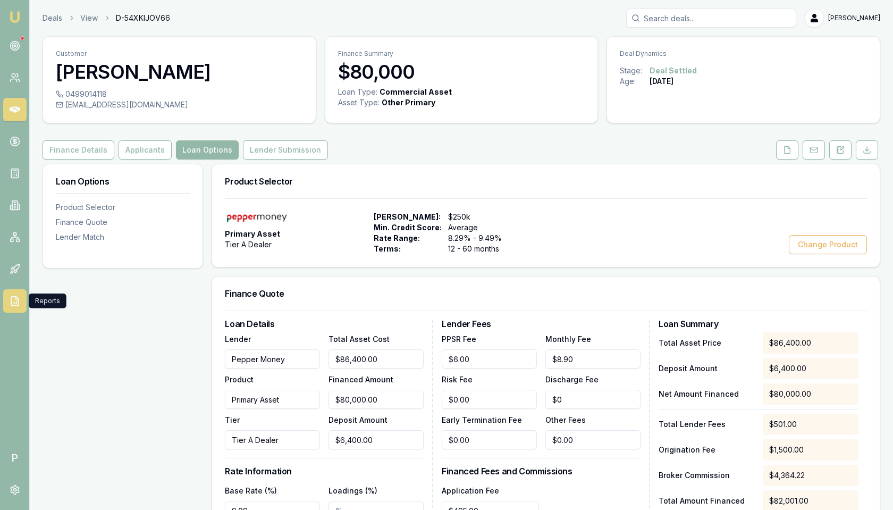
click at [17, 299] on polyline at bounding box center [16, 298] width 3 height 3
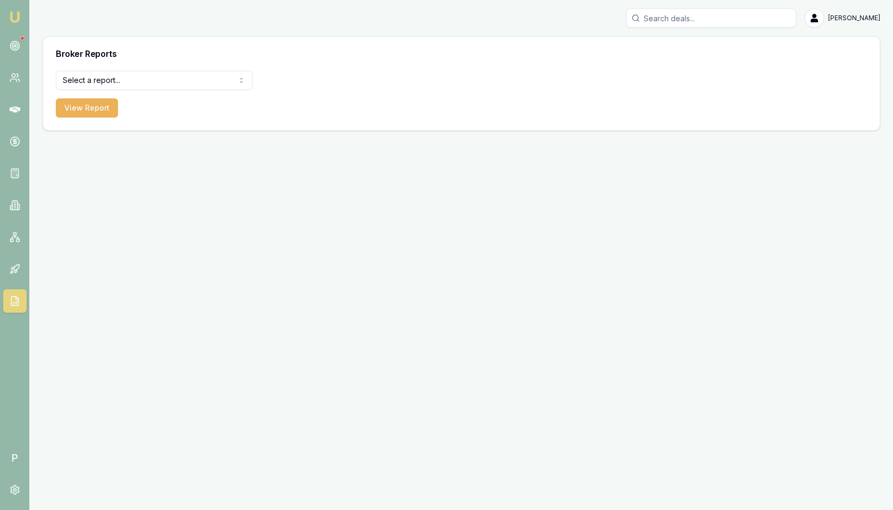
click at [145, 86] on html "Emu Broker P [PERSON_NAME] Toggle Menu Broker Reports Select a report... All De…" at bounding box center [446, 255] width 893 height 510
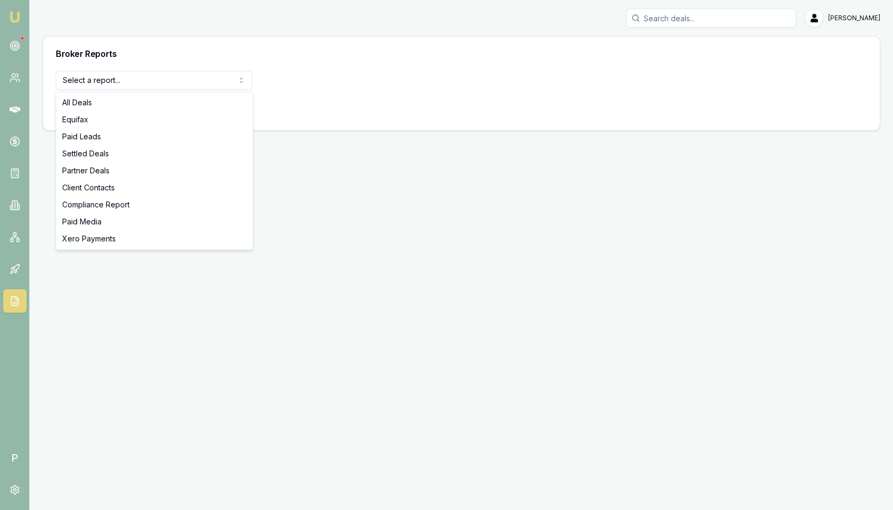
select select "settled-deals"
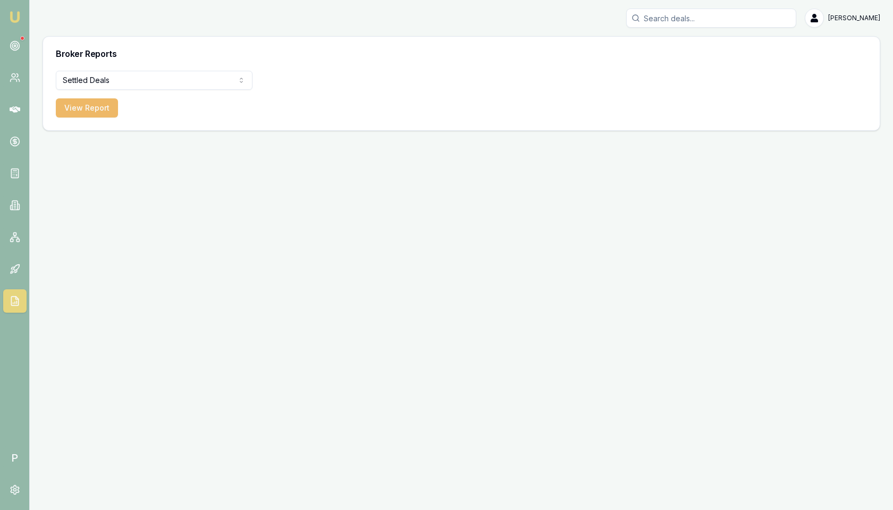
click at [96, 111] on button "View Report" at bounding box center [87, 107] width 62 height 19
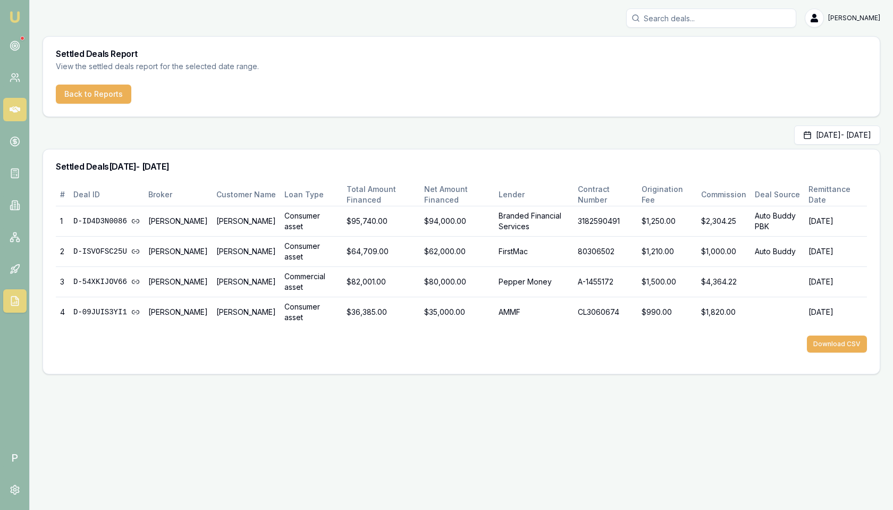
click at [19, 108] on icon at bounding box center [15, 109] width 11 height 6
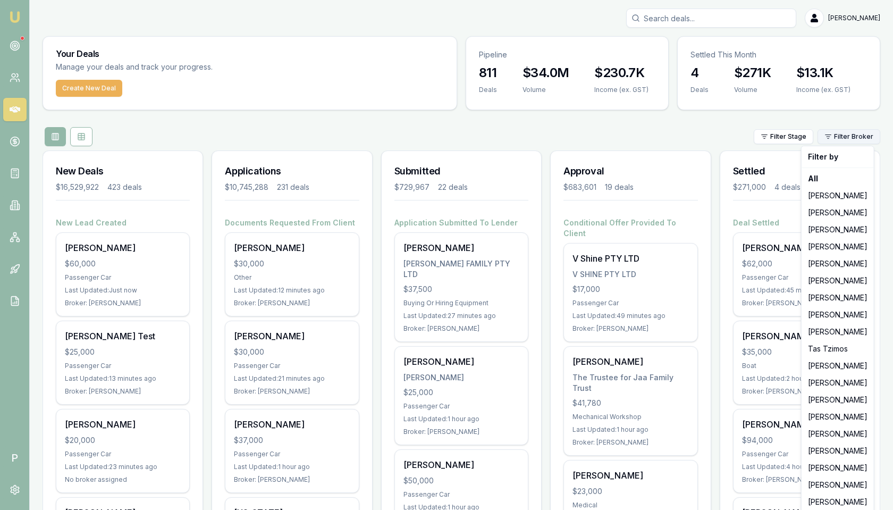
click at [846, 131] on html "Emu Broker P [PERSON_NAME] Toggle Menu Your Deals Manage your deals and track y…" at bounding box center [446, 255] width 893 height 510
click at [827, 214] on div "[PERSON_NAME]" at bounding box center [838, 212] width 68 height 17
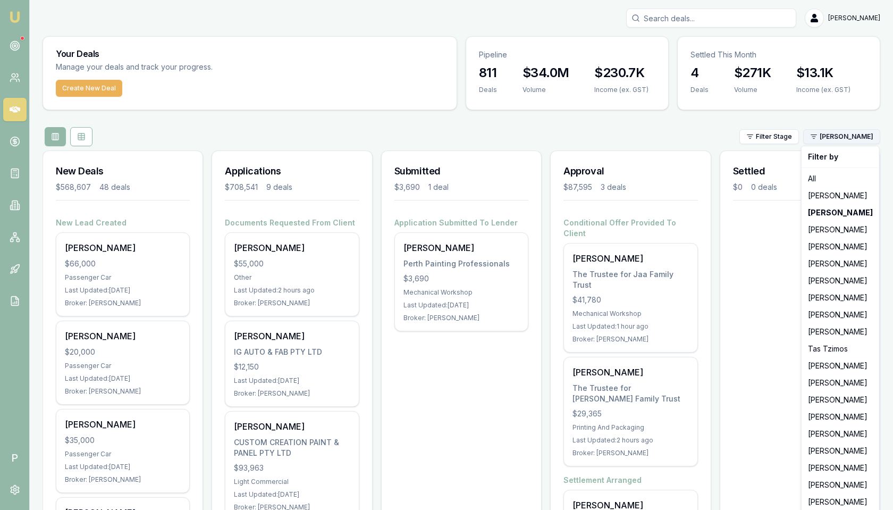
click at [847, 137] on html "Emu Broker P [PERSON_NAME] Toggle Menu Your Deals Manage your deals and track y…" at bounding box center [446, 255] width 893 height 510
click at [771, 270] on html "Emu Broker P [PERSON_NAME] Toggle Menu Your Deals Manage your deals and track y…" at bounding box center [446, 255] width 893 height 510
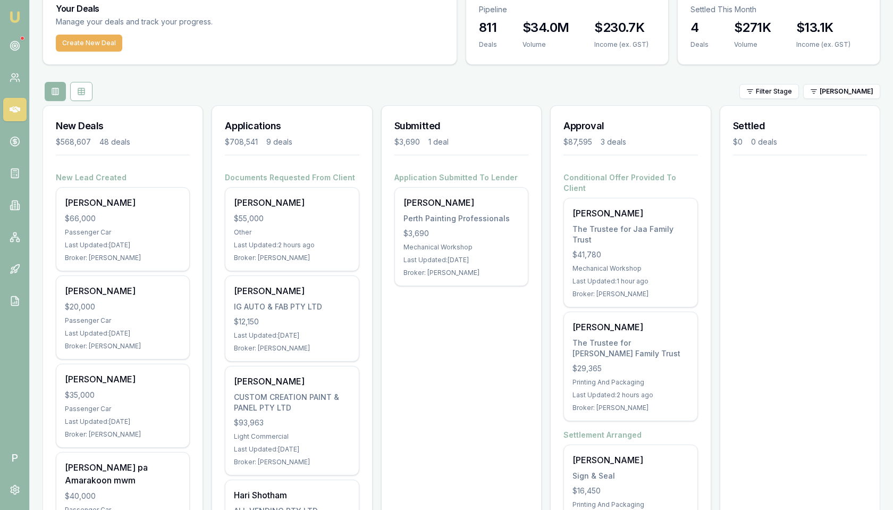
scroll to position [108, 0]
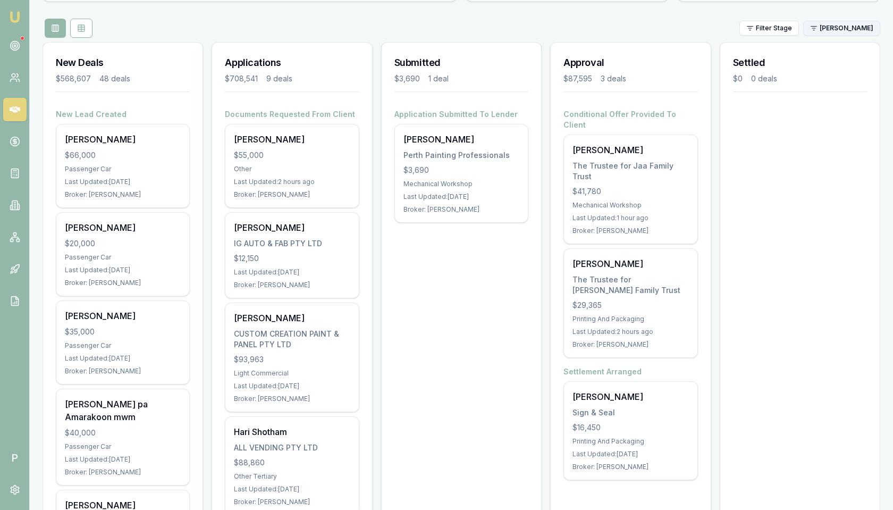
click at [848, 27] on html "Emu Broker P [PERSON_NAME] Toggle Menu Your Deals Manage your deals and track y…" at bounding box center [446, 147] width 893 height 510
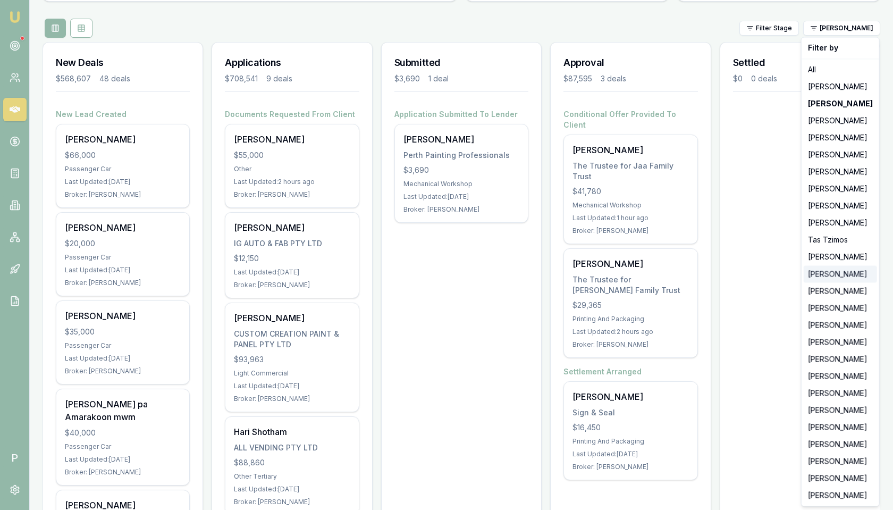
click at [832, 279] on div "[PERSON_NAME]" at bounding box center [840, 273] width 73 height 17
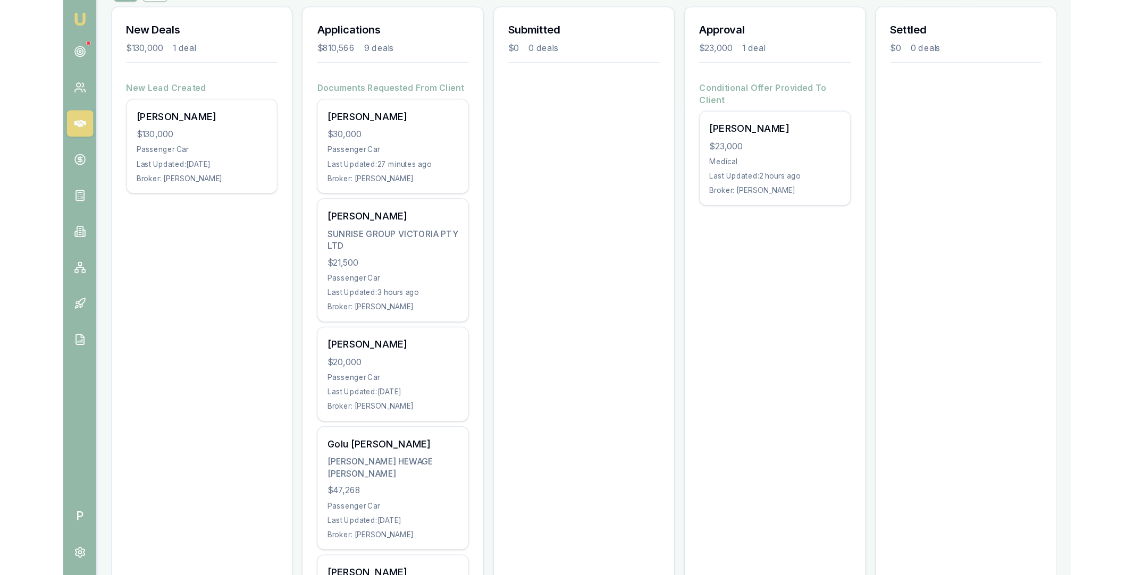
scroll to position [145, 0]
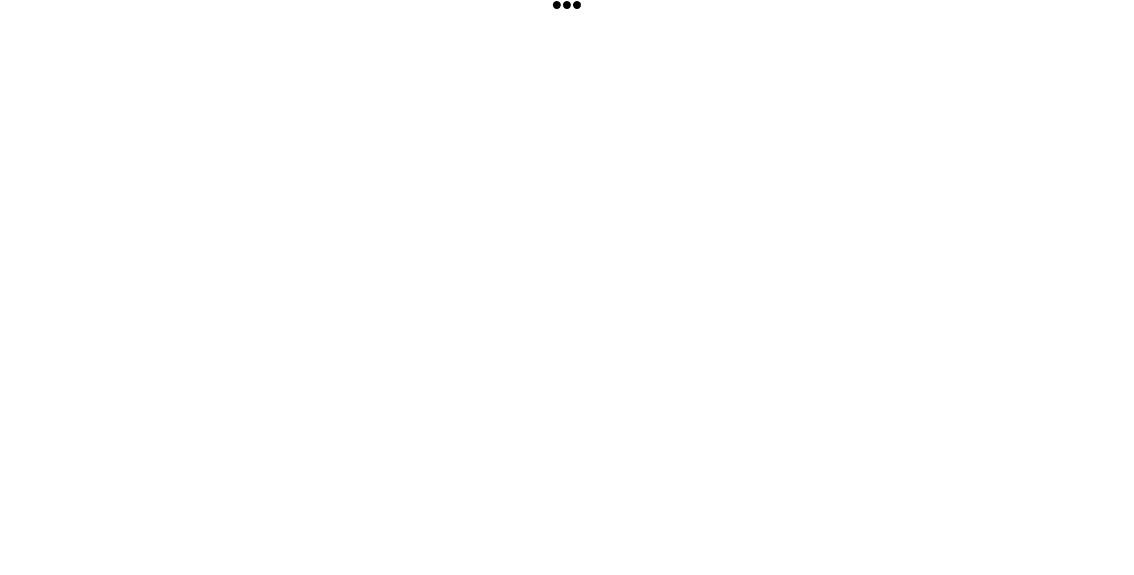
scroll to position [19, 0]
